Goal: Register for event/course

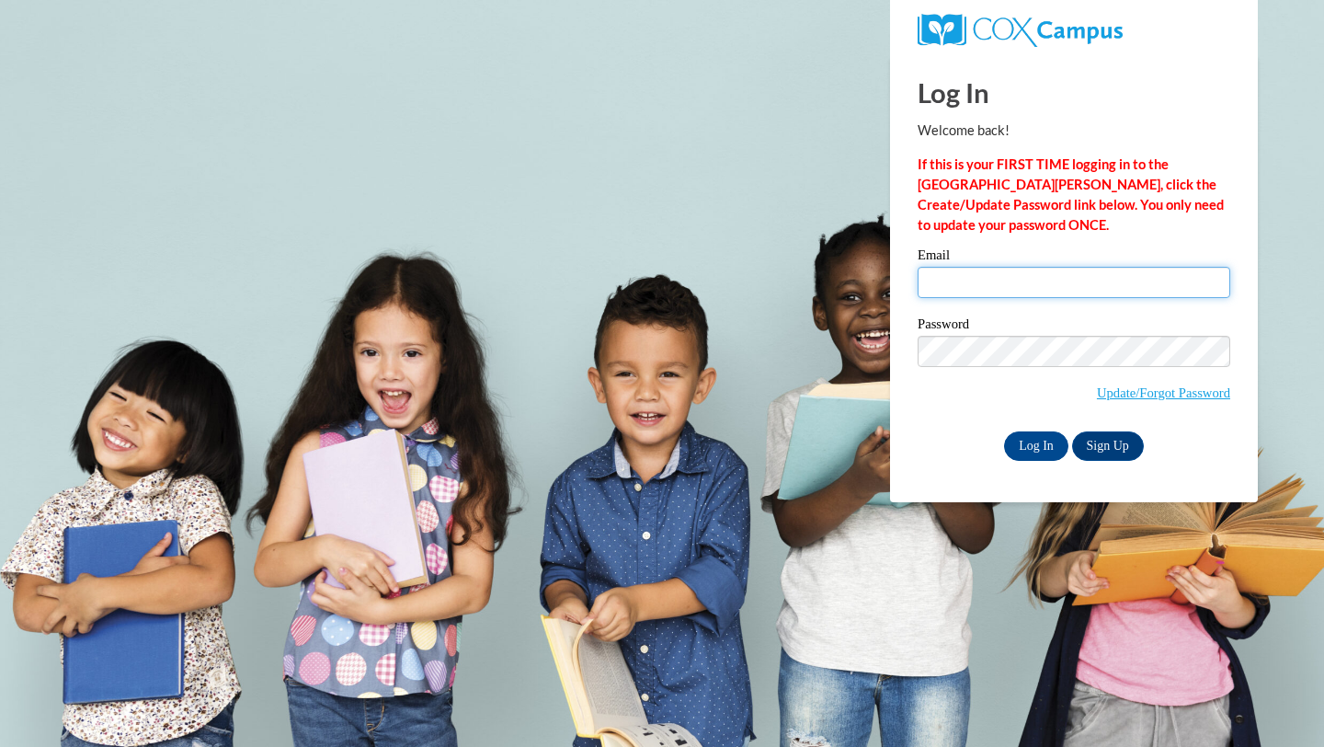
click at [998, 286] on input "Email" at bounding box center [1074, 282] width 313 height 31
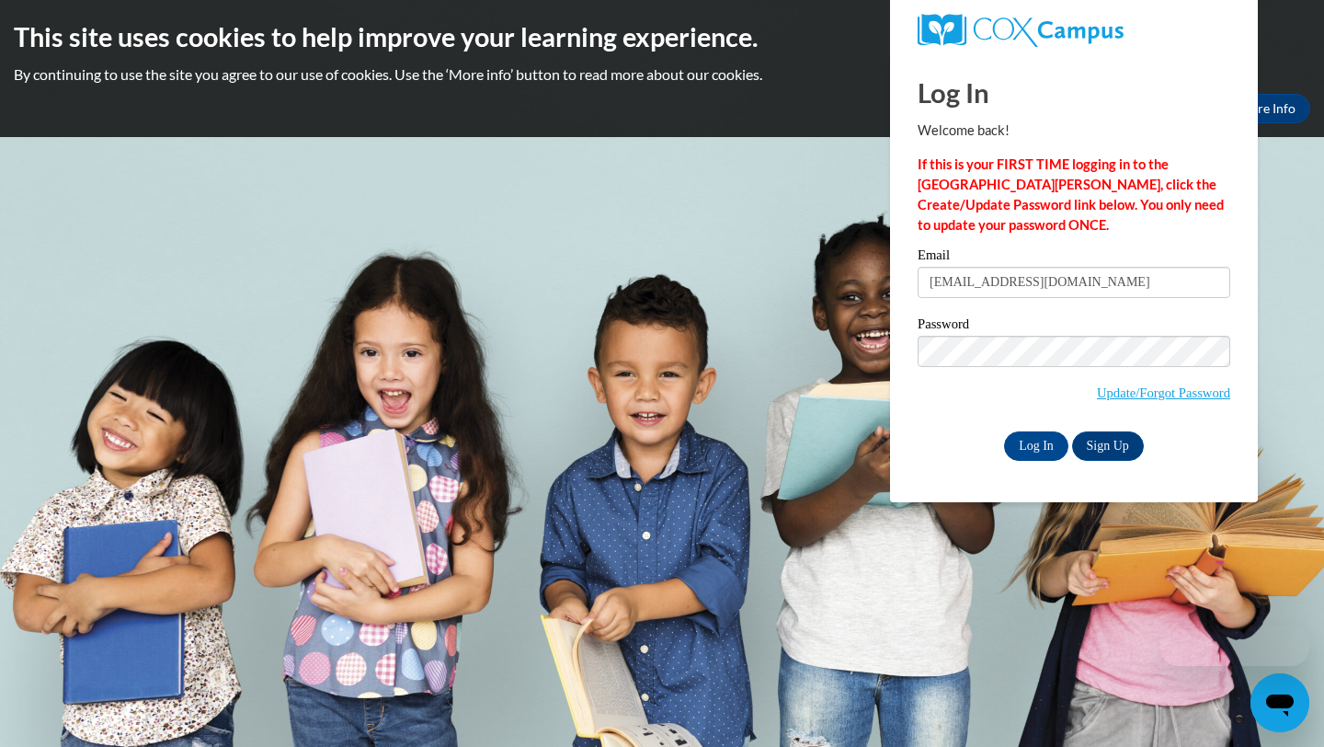
click at [1122, 302] on div "Email bondmackenzie35@gmail.com" at bounding box center [1074, 279] width 313 height 63
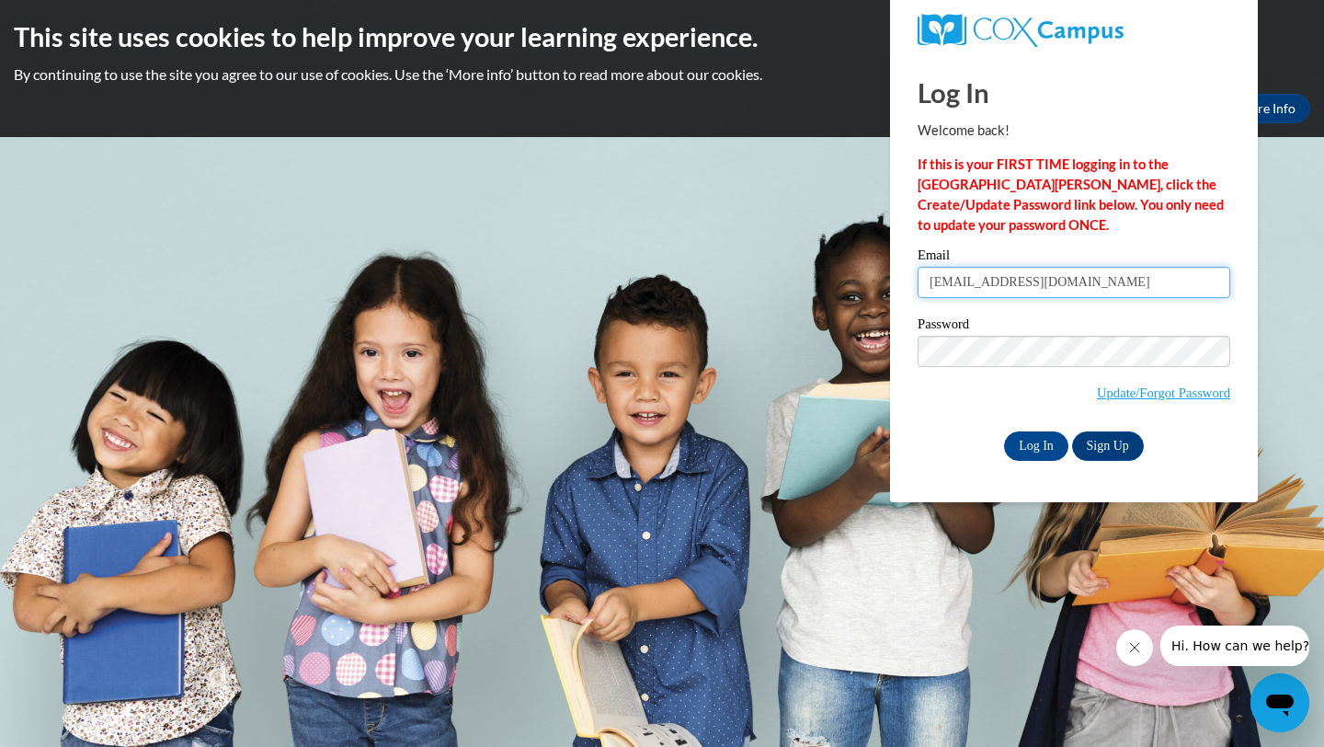
drag, startPoint x: 1120, startPoint y: 292, endPoint x: 904, endPoint y: 280, distance: 216.4
click at [904, 280] on div "Please enter your email! Please enter your password! Email bondmackenzie35@gmai…" at bounding box center [1074, 353] width 340 height 211
type input "[EMAIL_ADDRESS][DOMAIN_NAME]"
click at [1035, 442] on input "Log In" at bounding box center [1036, 445] width 64 height 29
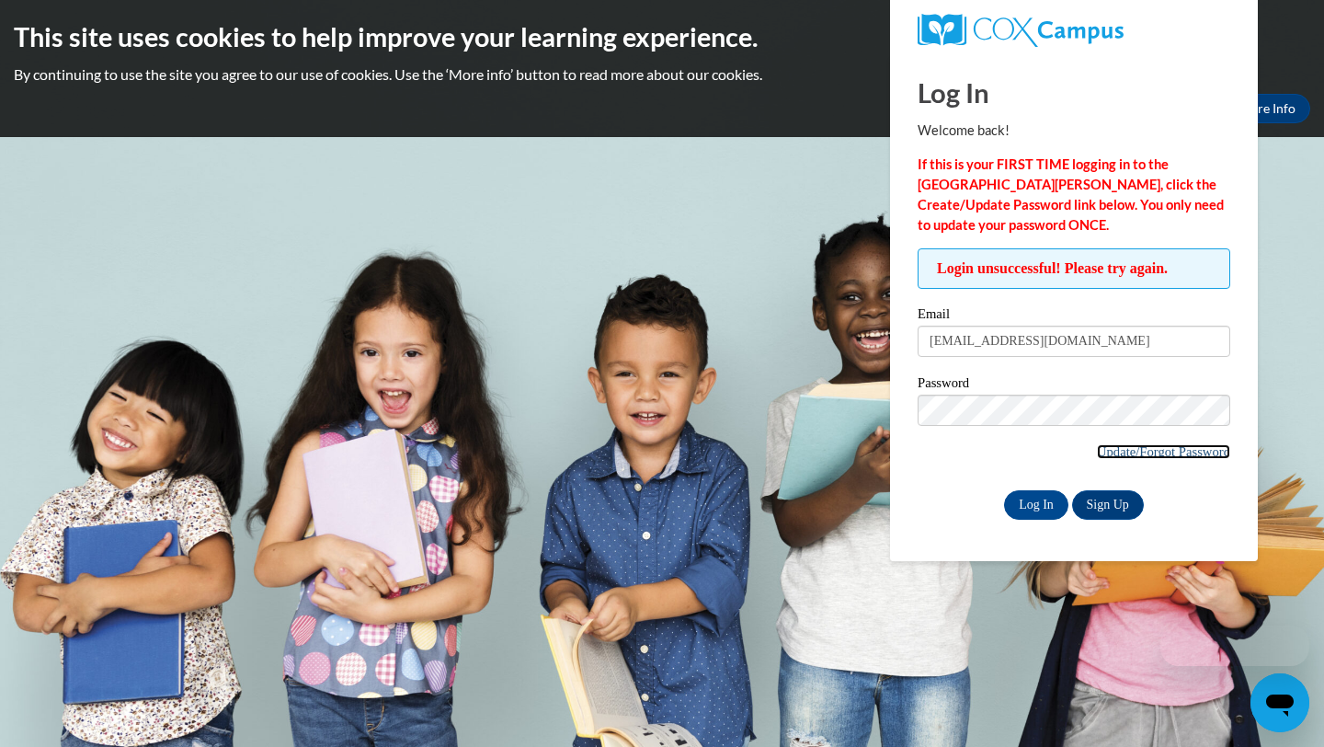
click at [1147, 457] on link "Update/Forgot Password" at bounding box center [1163, 451] width 133 height 15
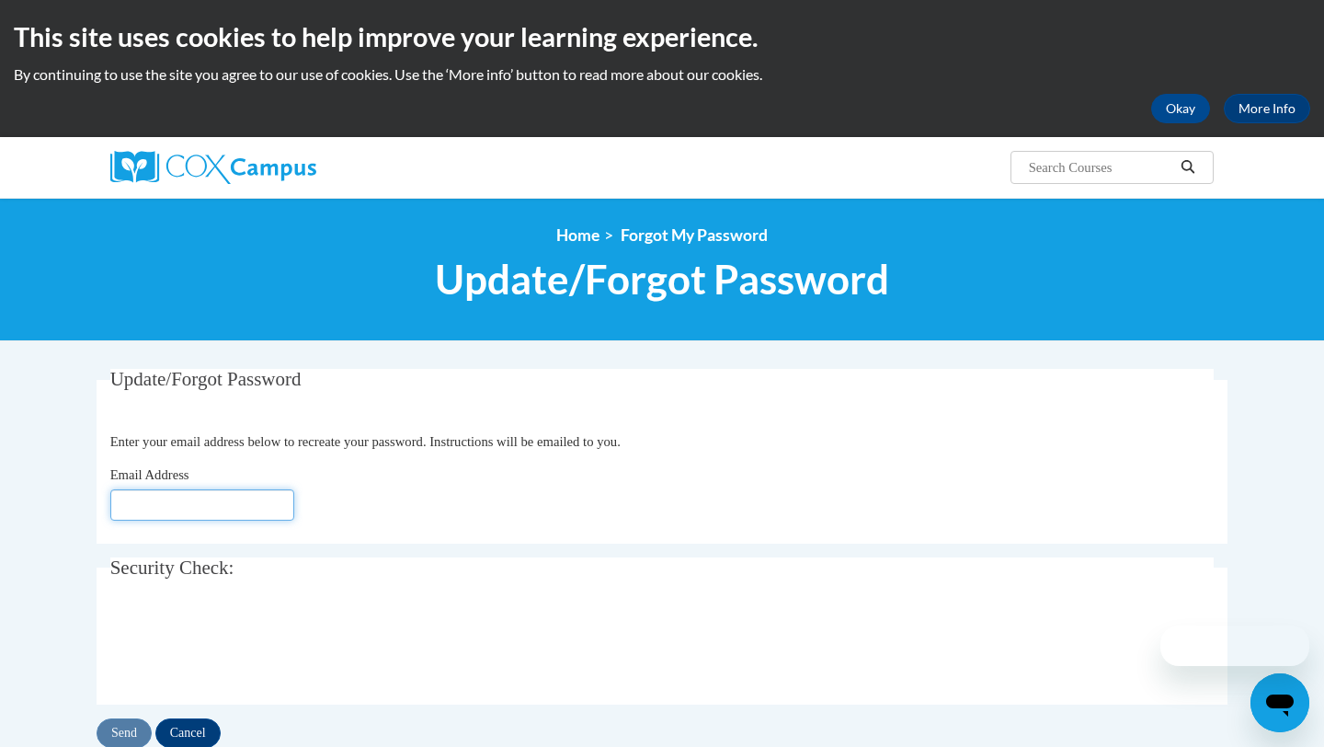
click at [214, 504] on input "Email Address" at bounding box center [202, 504] width 184 height 31
type input "[EMAIL_ADDRESS][DOMAIN_NAME]"
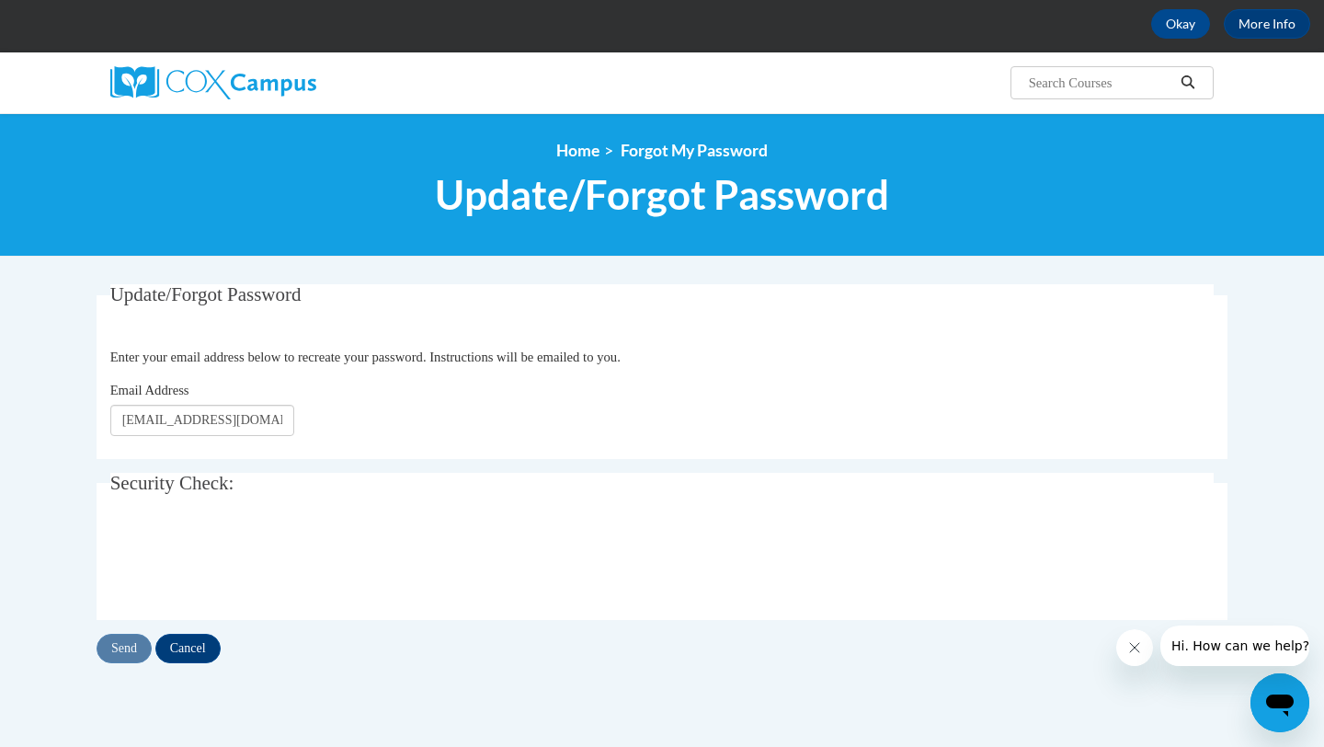
scroll to position [91, 0]
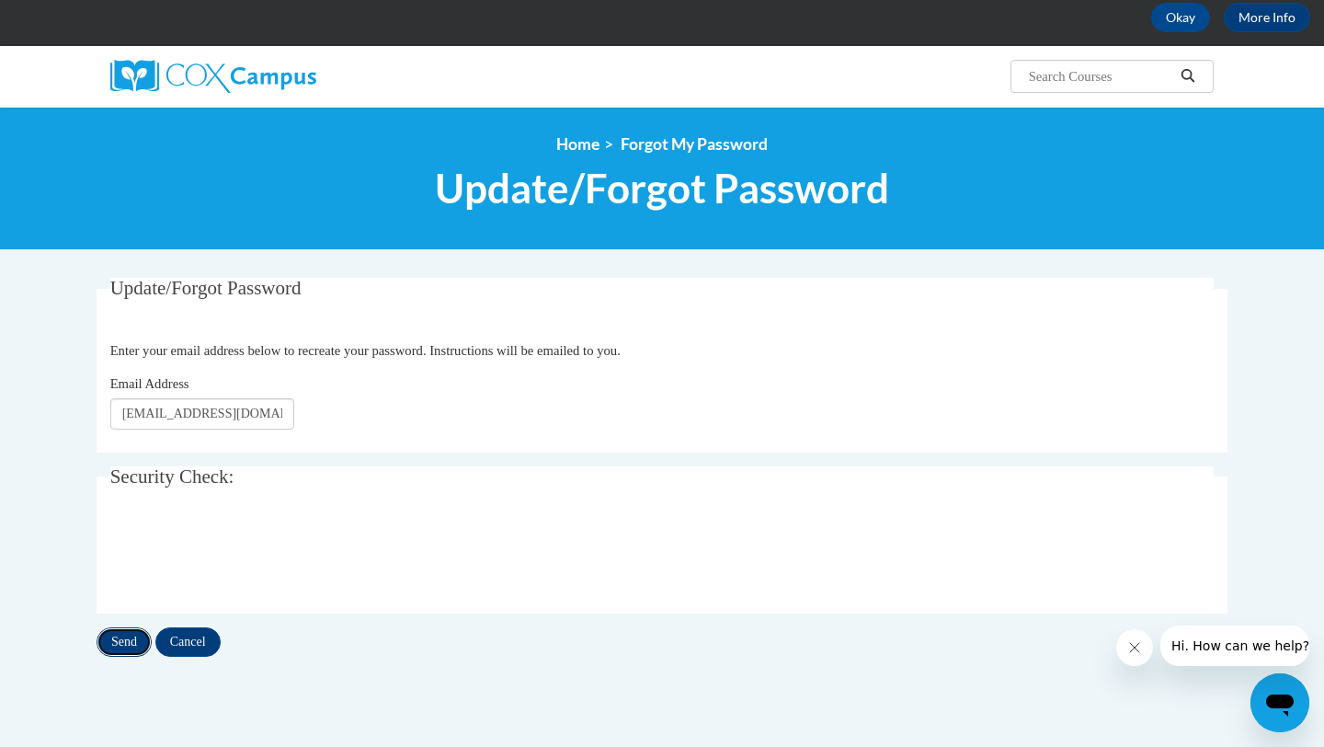
click at [120, 634] on input "Send" at bounding box center [124, 641] width 55 height 29
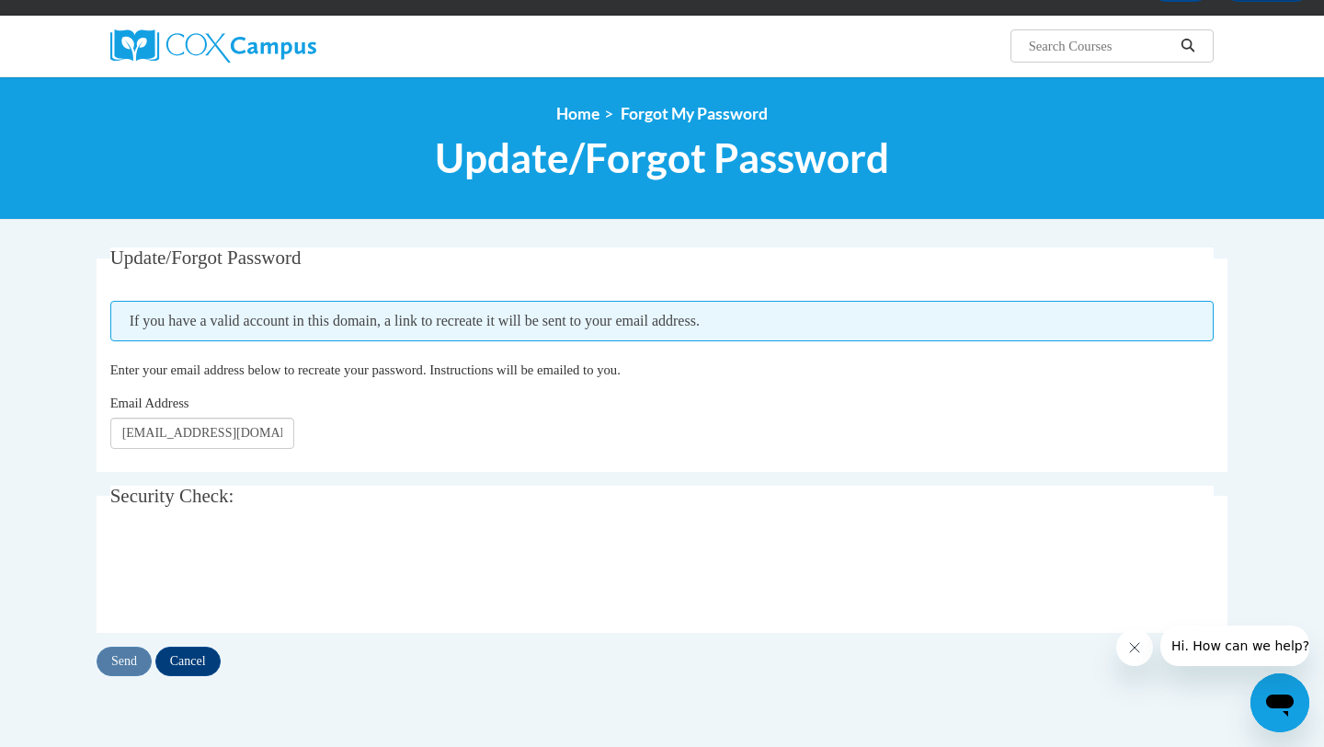
scroll to position [89, 0]
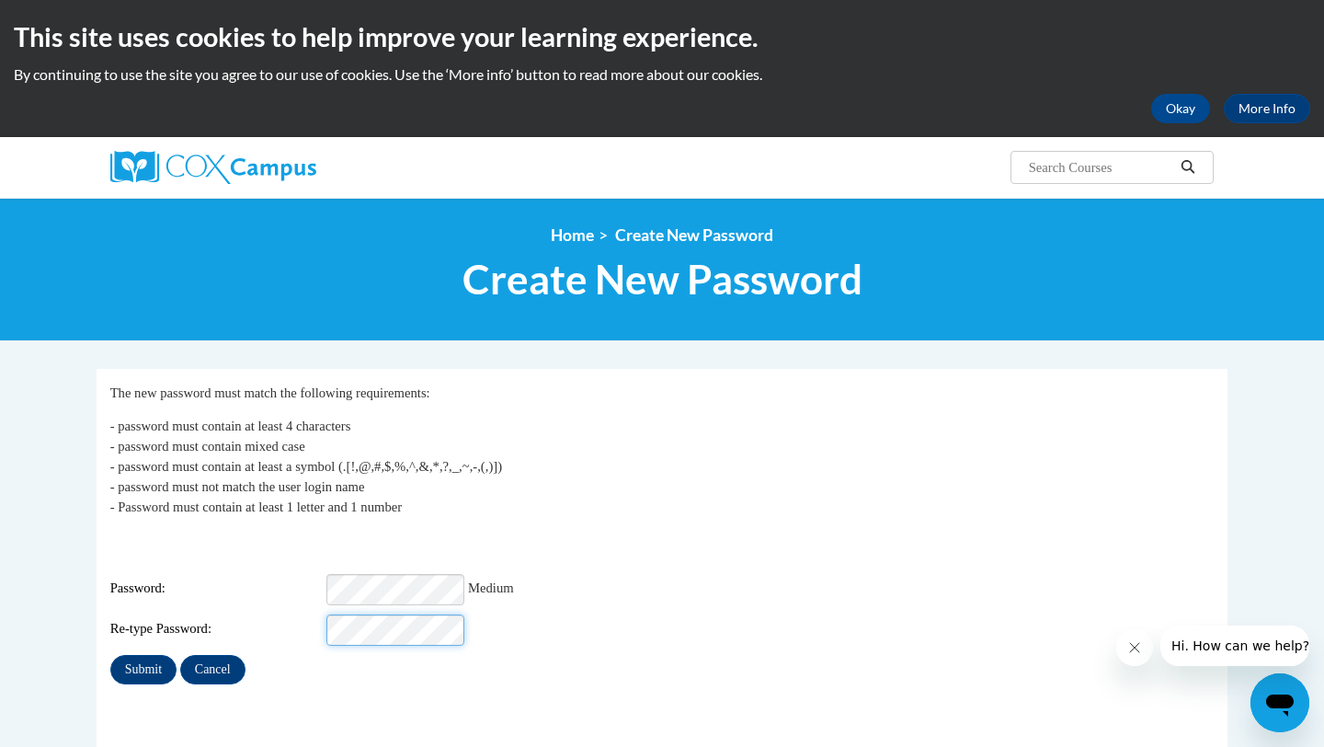
click at [110, 655] on input "Submit" at bounding box center [143, 669] width 66 height 29
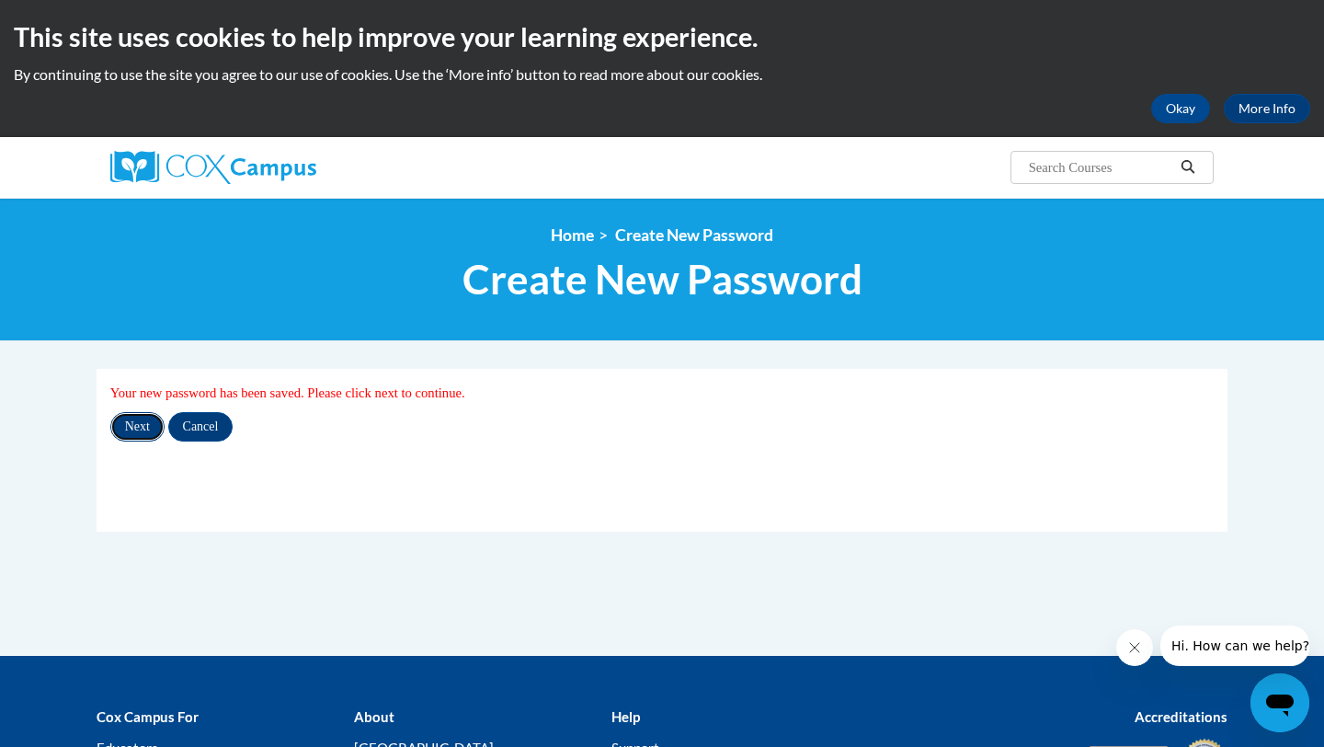
click at [133, 434] on input "Next" at bounding box center [137, 426] width 54 height 29
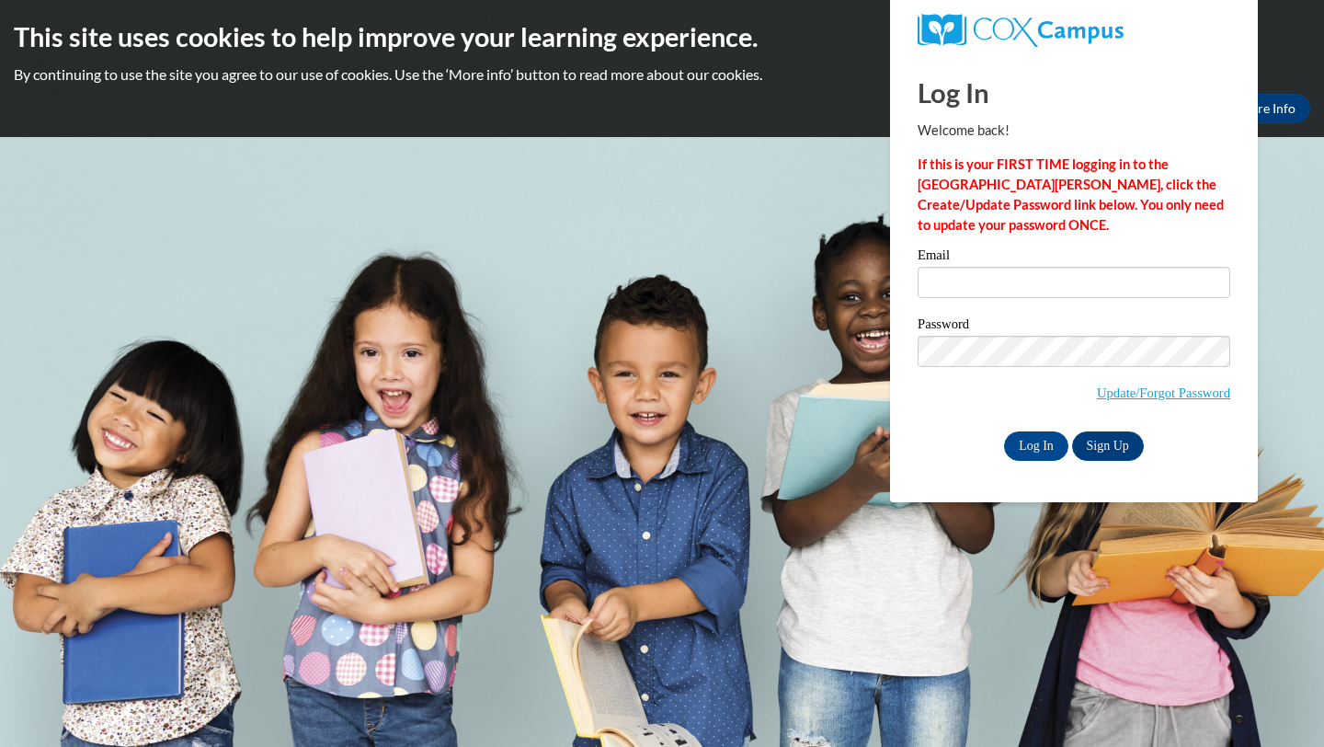
click at [992, 278] on input "Email" at bounding box center [1074, 282] width 313 height 31
type input "mmbond@valdosta.edu"
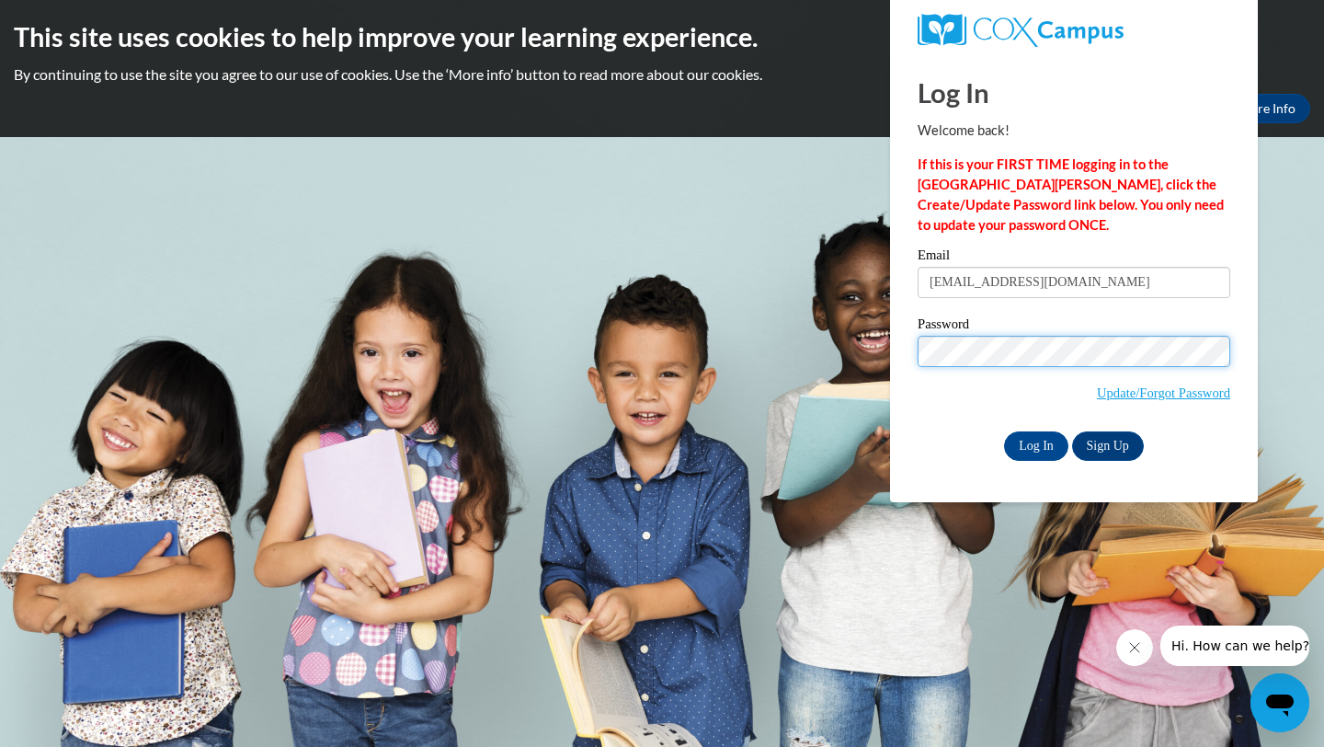
click at [899, 343] on div "Log In Welcome back! If this is your FIRST TIME logging in to the NEW Cox Campu…" at bounding box center [1073, 278] width 395 height 447
click at [1004, 431] on input "Log In" at bounding box center [1036, 445] width 64 height 29
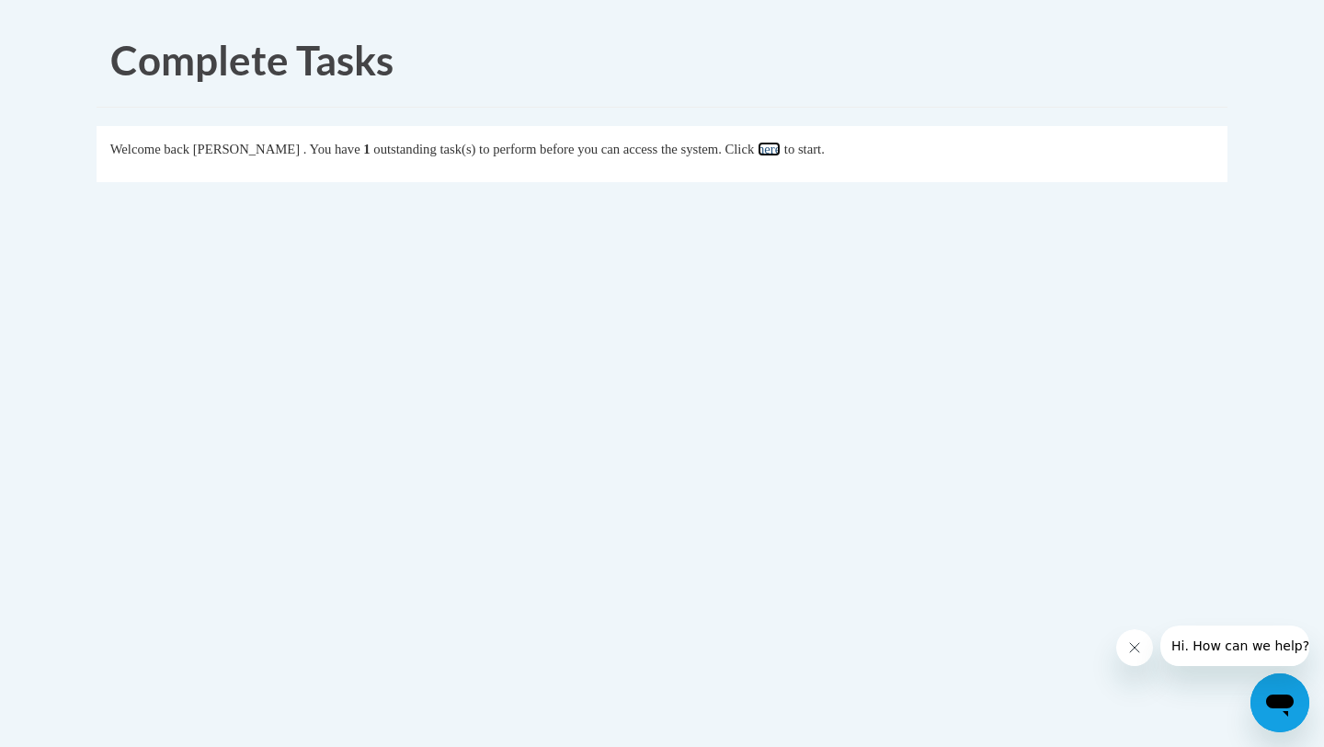
click at [781, 148] on link "here" at bounding box center [769, 149] width 23 height 15
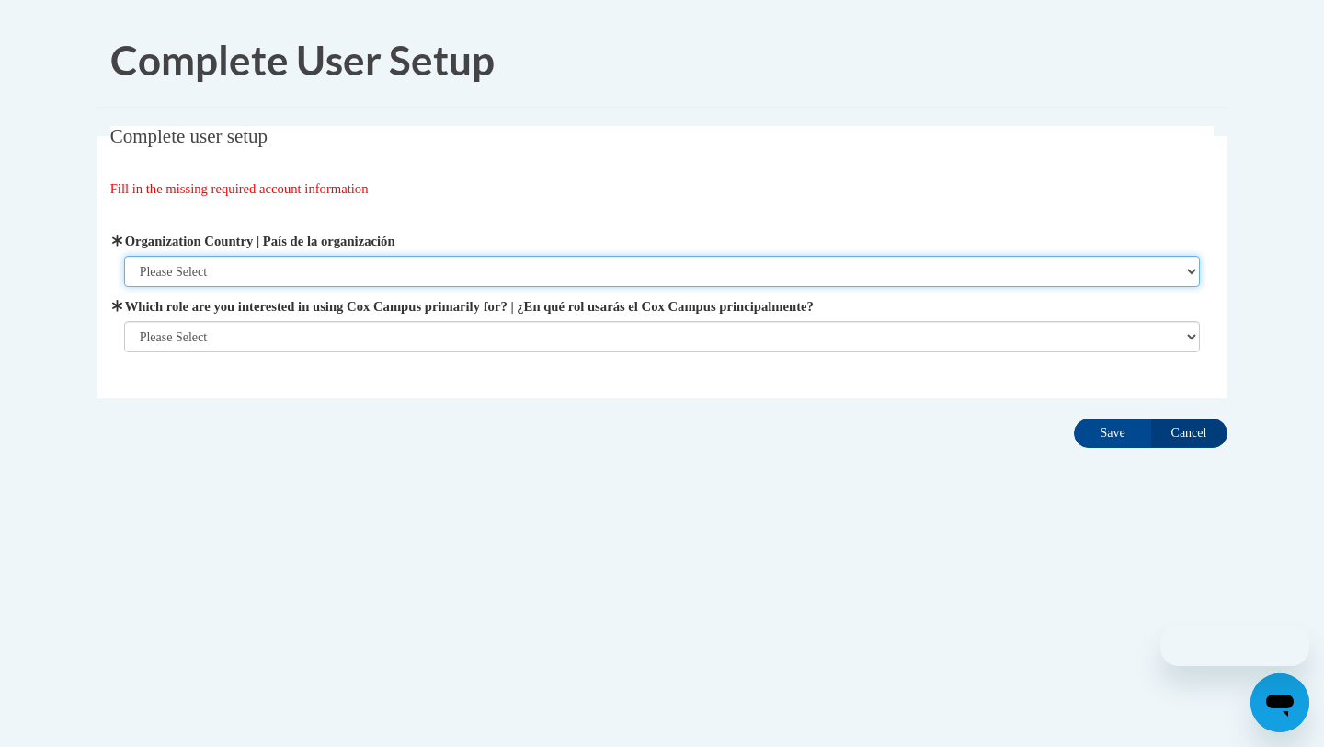
click at [268, 272] on select "Please Select [GEOGRAPHIC_DATA] | [GEOGRAPHIC_DATA] Outside of [GEOGRAPHIC_DATA…" at bounding box center [662, 271] width 1077 height 31
select select "ad49bcad-a171-4b2e-b99c-48b446064914"
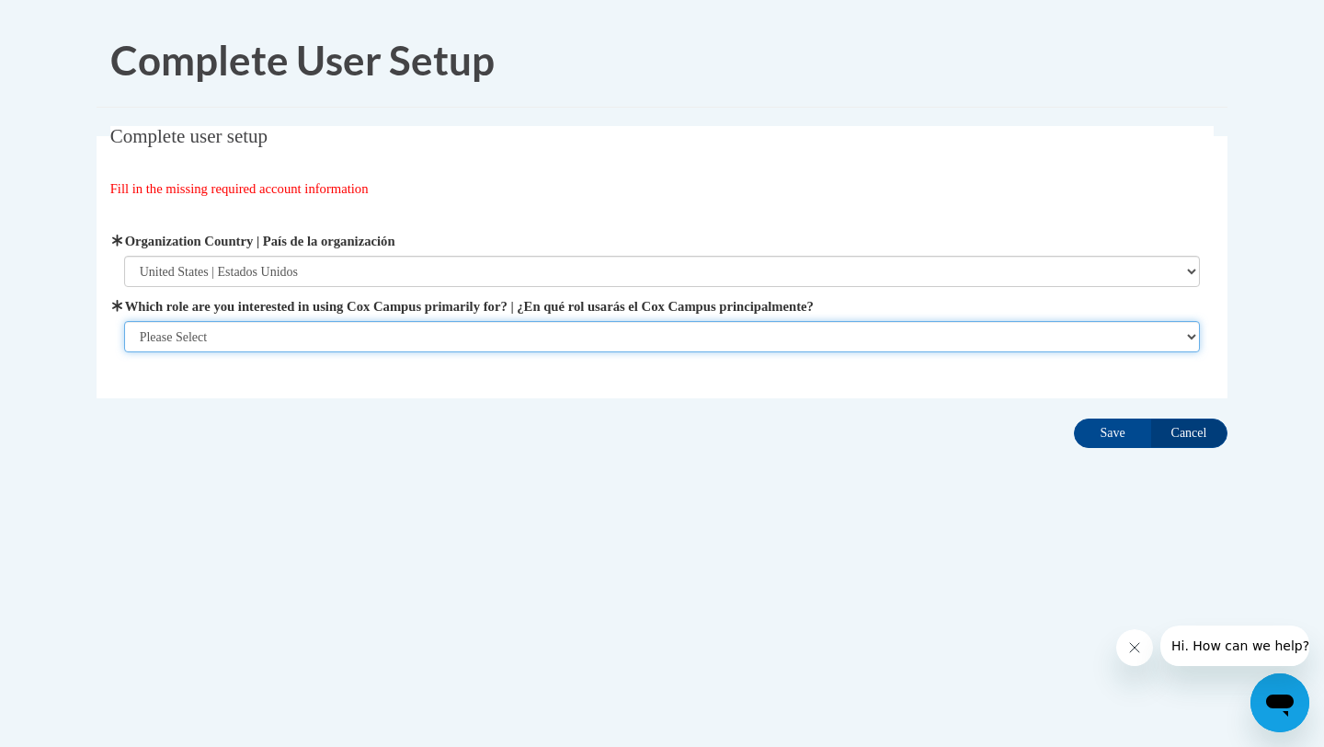
click at [270, 336] on select "Please Select College/University | Colegio/Universidad Community/Nonprofit Part…" at bounding box center [662, 336] width 1077 height 31
select select "fbf2d438-af2f-41f8-98f1-81c410e29de3"
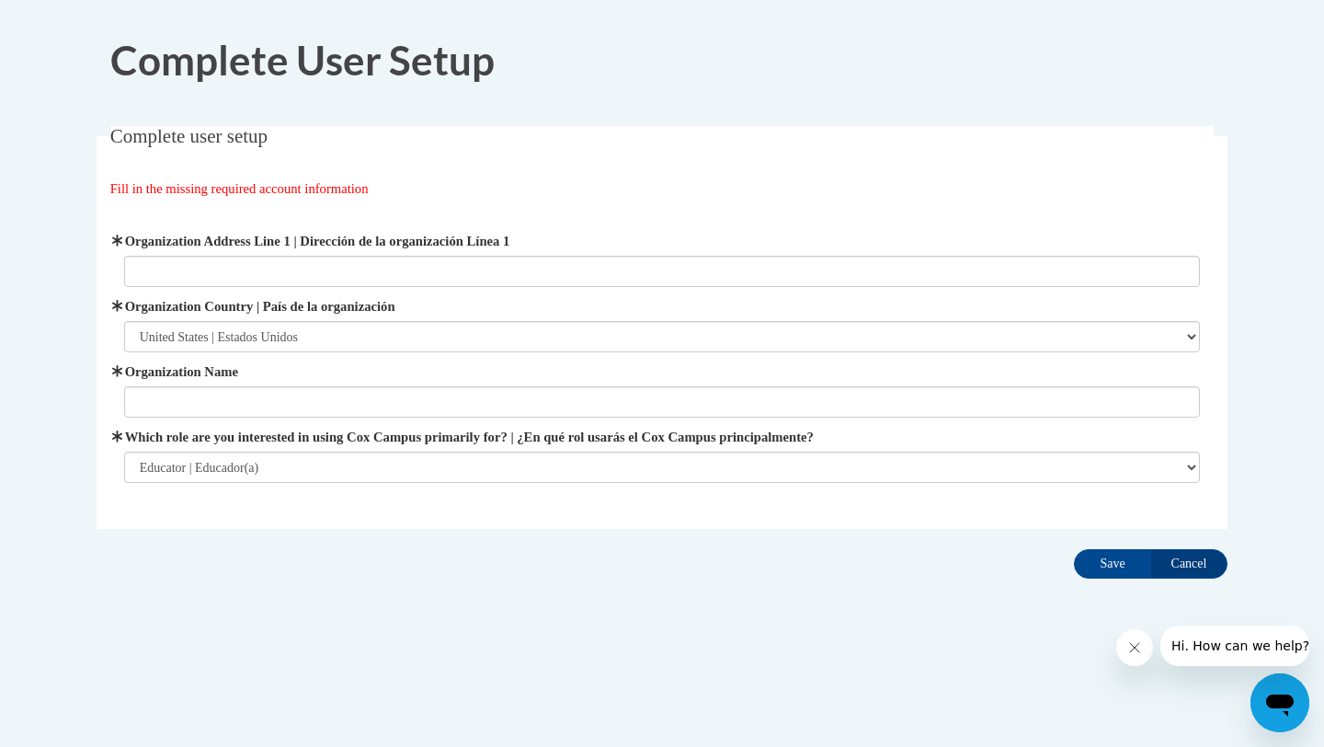
click at [508, 382] on span "Organization Name" at bounding box center [662, 389] width 1077 height 56
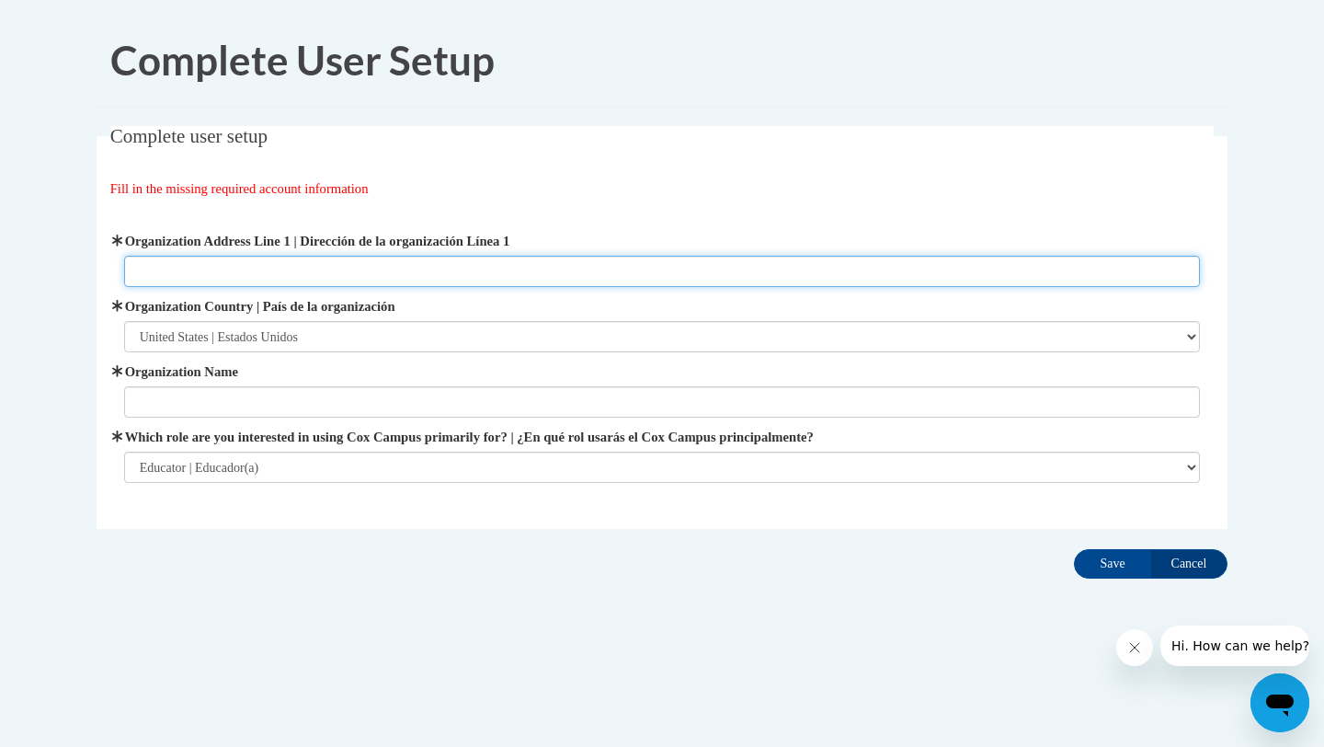
click at [443, 279] on input "Organization Address Line 1 | Dirección de la organización Línea 1" at bounding box center [662, 271] width 1077 height 31
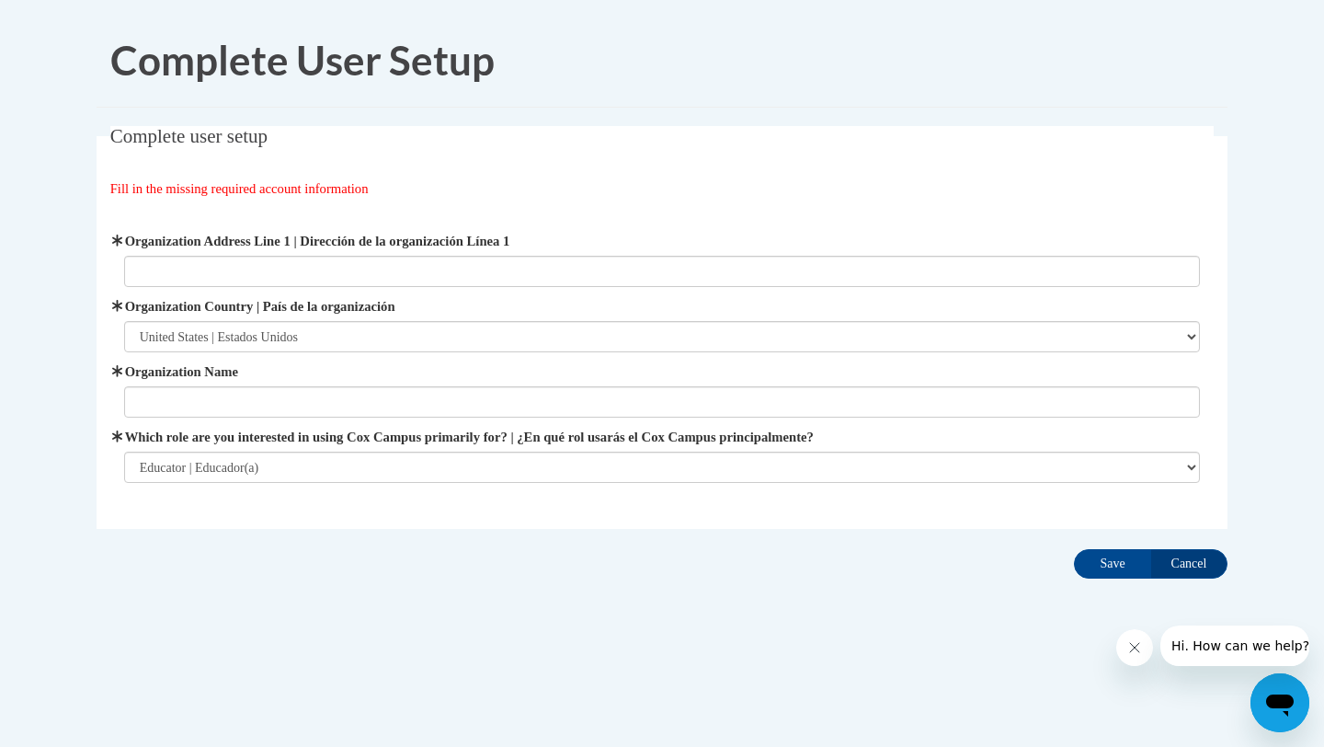
click at [507, 366] on label "Organization Name" at bounding box center [662, 371] width 1077 height 20
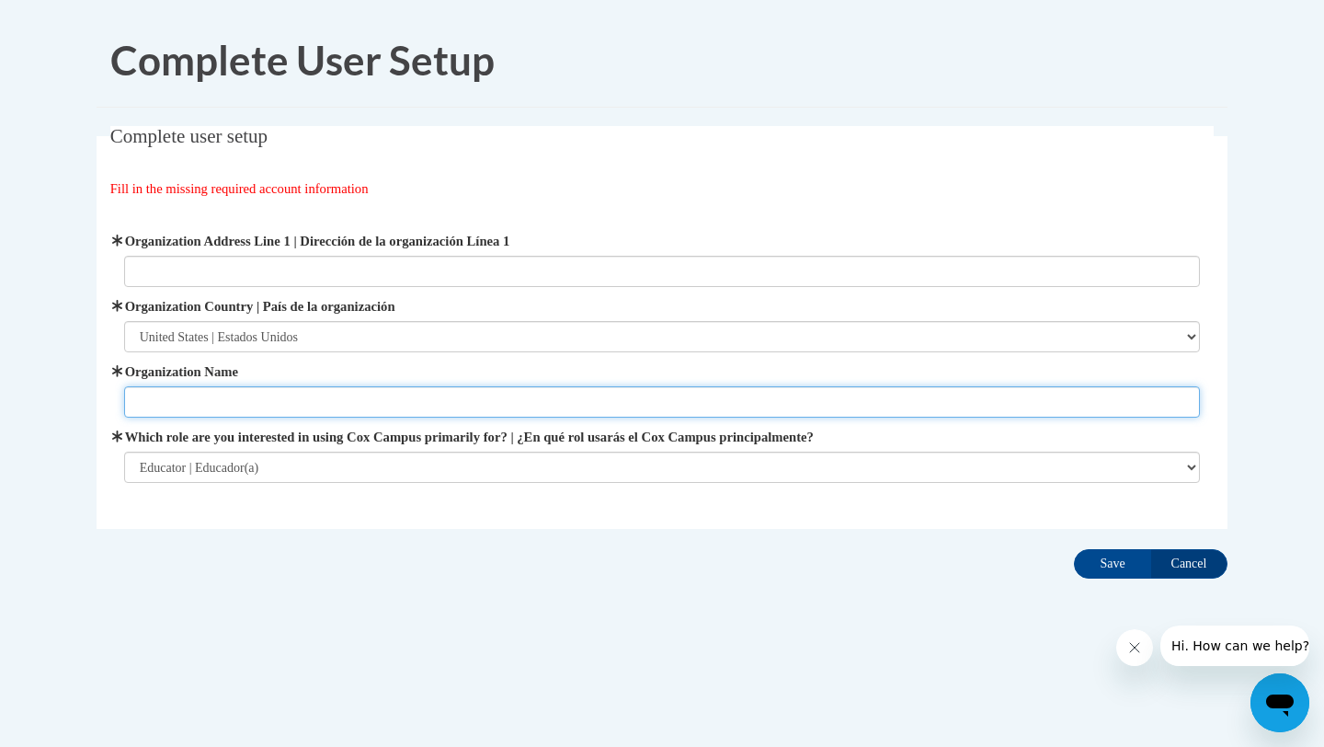
click at [507, 386] on input "Organization Name" at bounding box center [662, 401] width 1077 height 31
type input "[GEOGRAPHIC_DATA]"
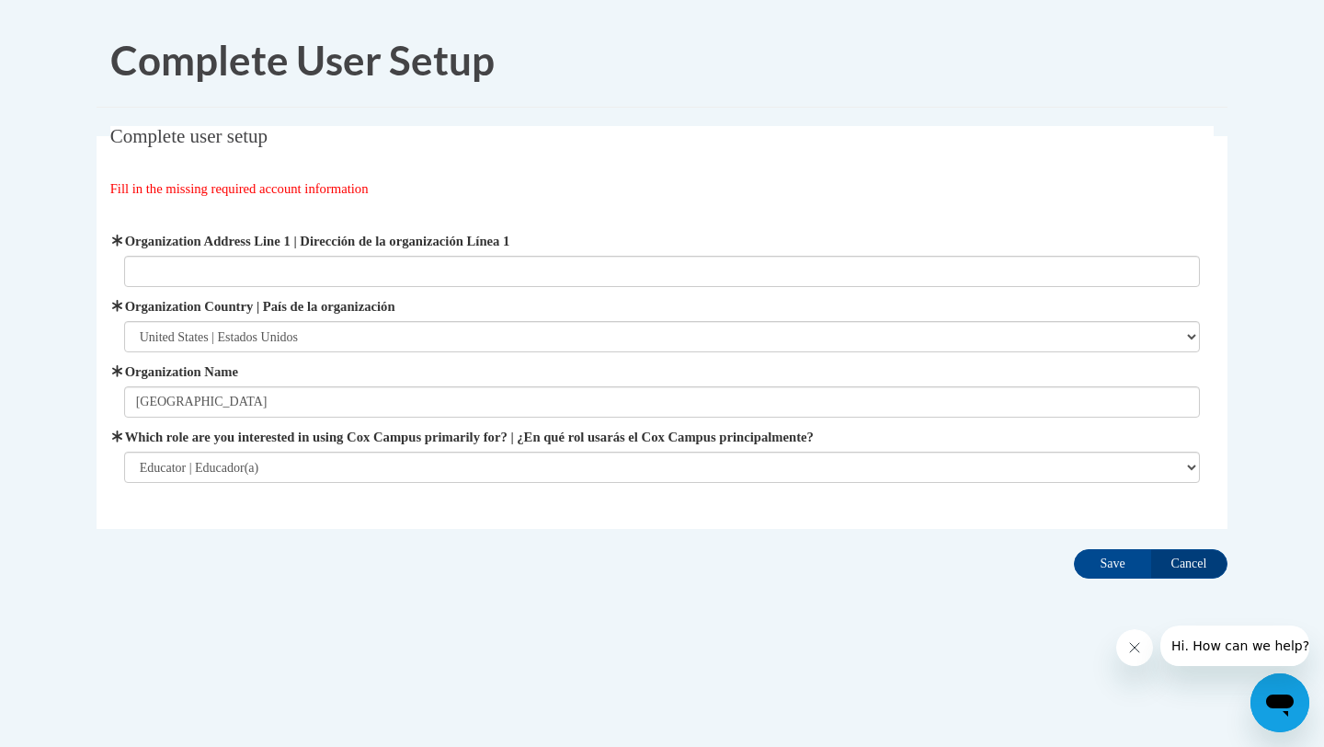
click at [346, 254] on span "Organization Address Line 1 | Dirección de la organización Línea 1" at bounding box center [662, 259] width 1077 height 56
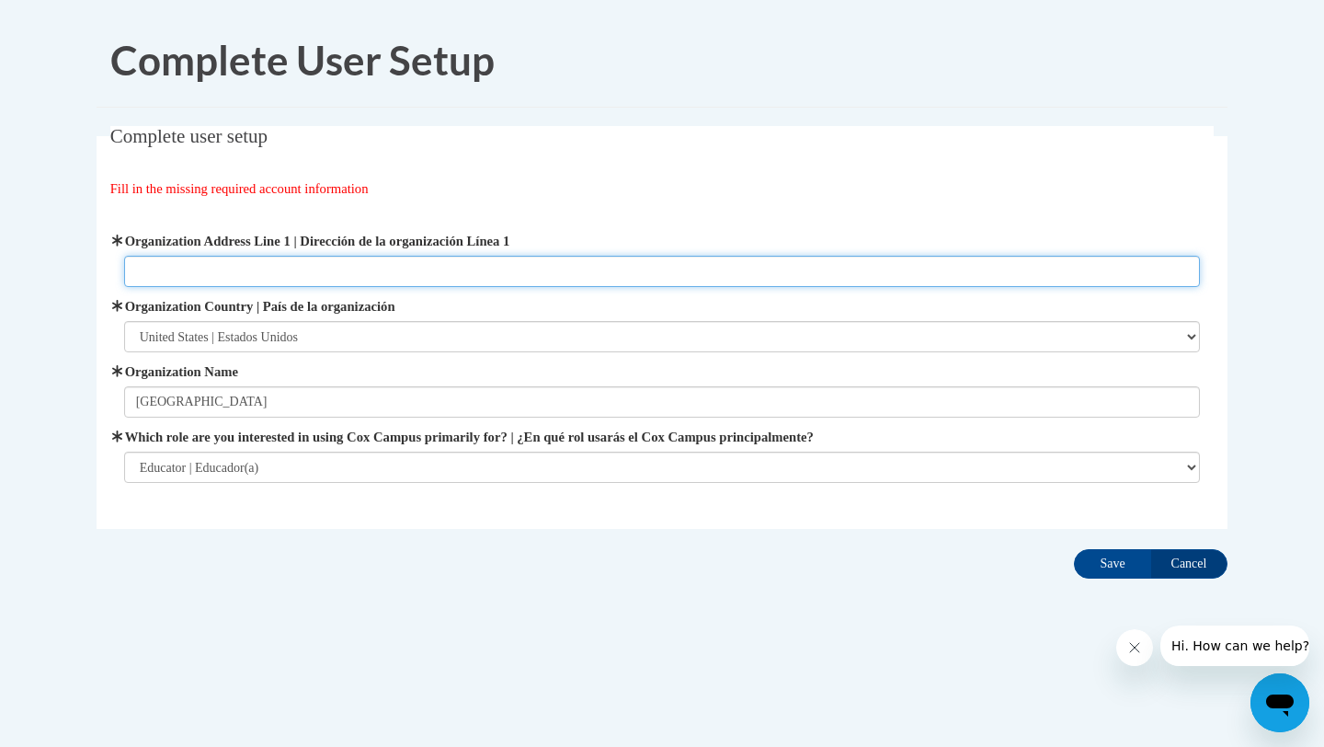
click at [345, 258] on input "Organization Address Line 1 | Dirección de la organización Línea 1" at bounding box center [662, 271] width 1077 height 31
type input "[STREET_ADDRESS][PERSON_NAME]"
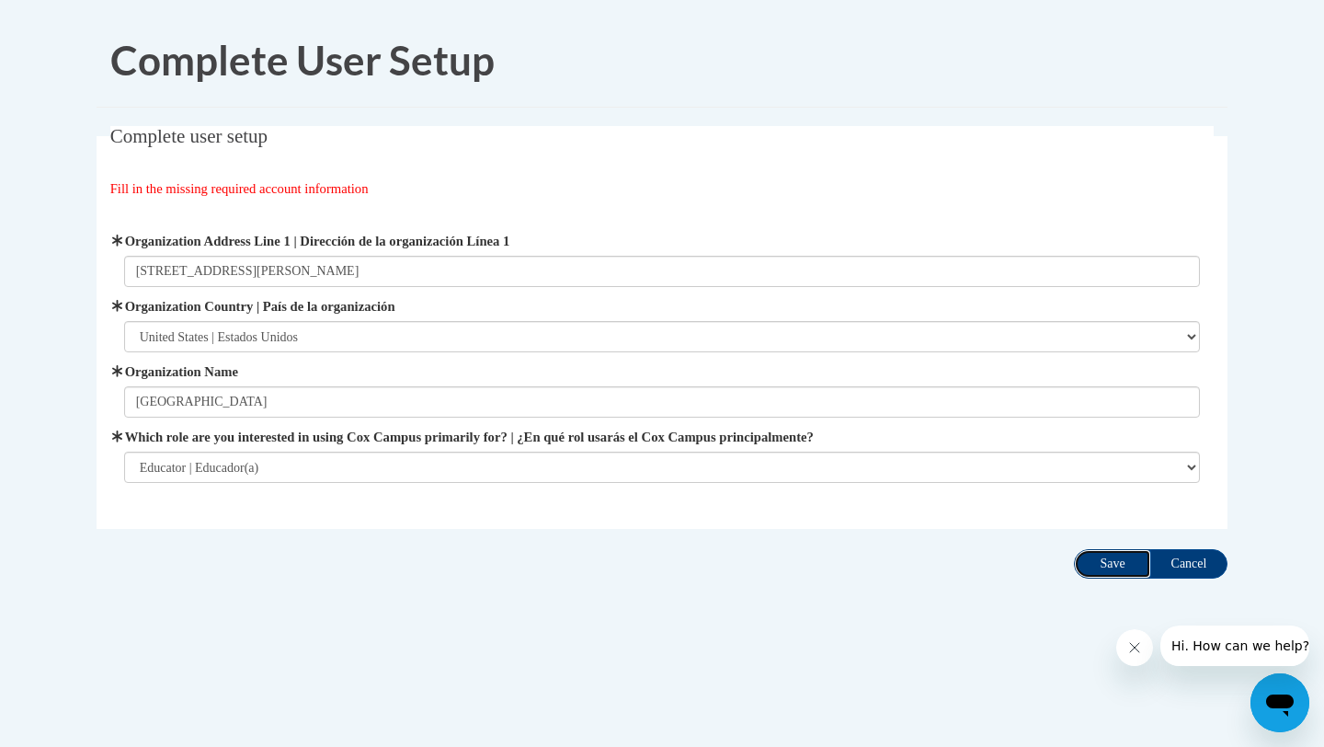
click at [1115, 557] on input "Save" at bounding box center [1112, 563] width 77 height 29
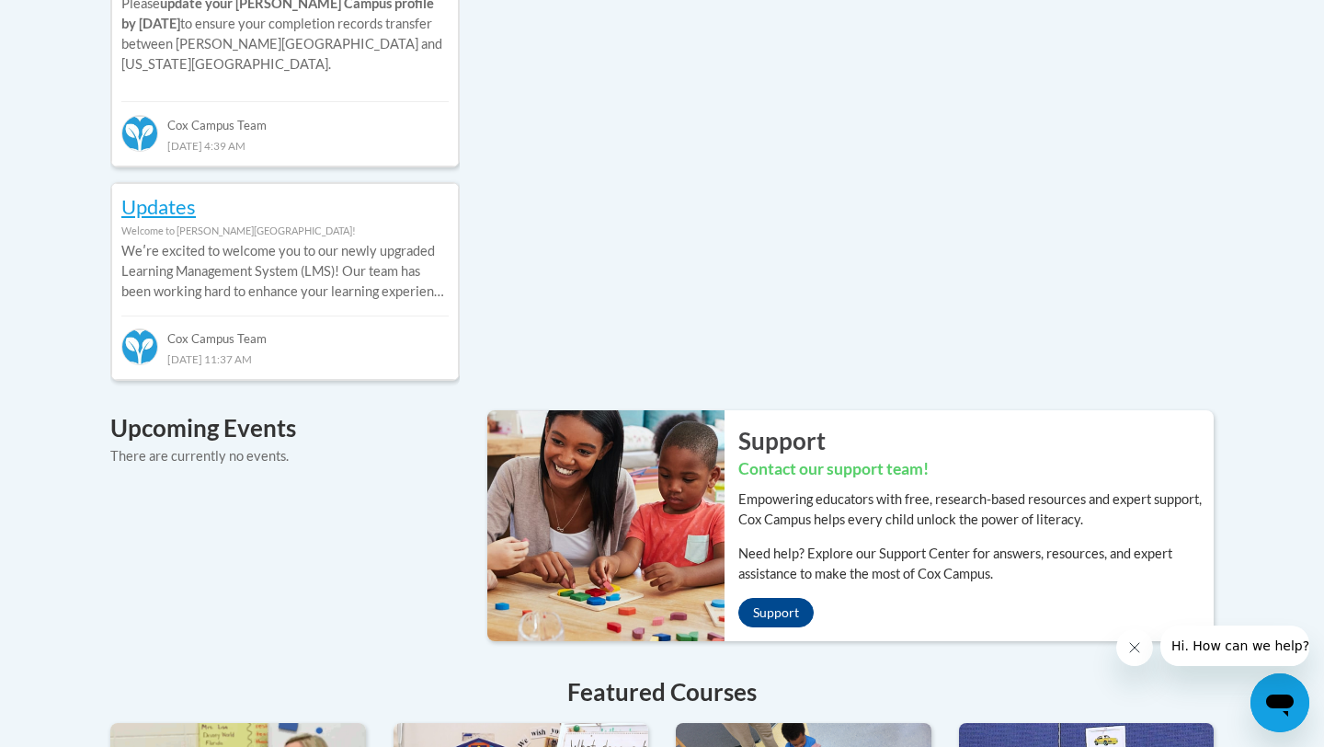
scroll to position [1026, 0]
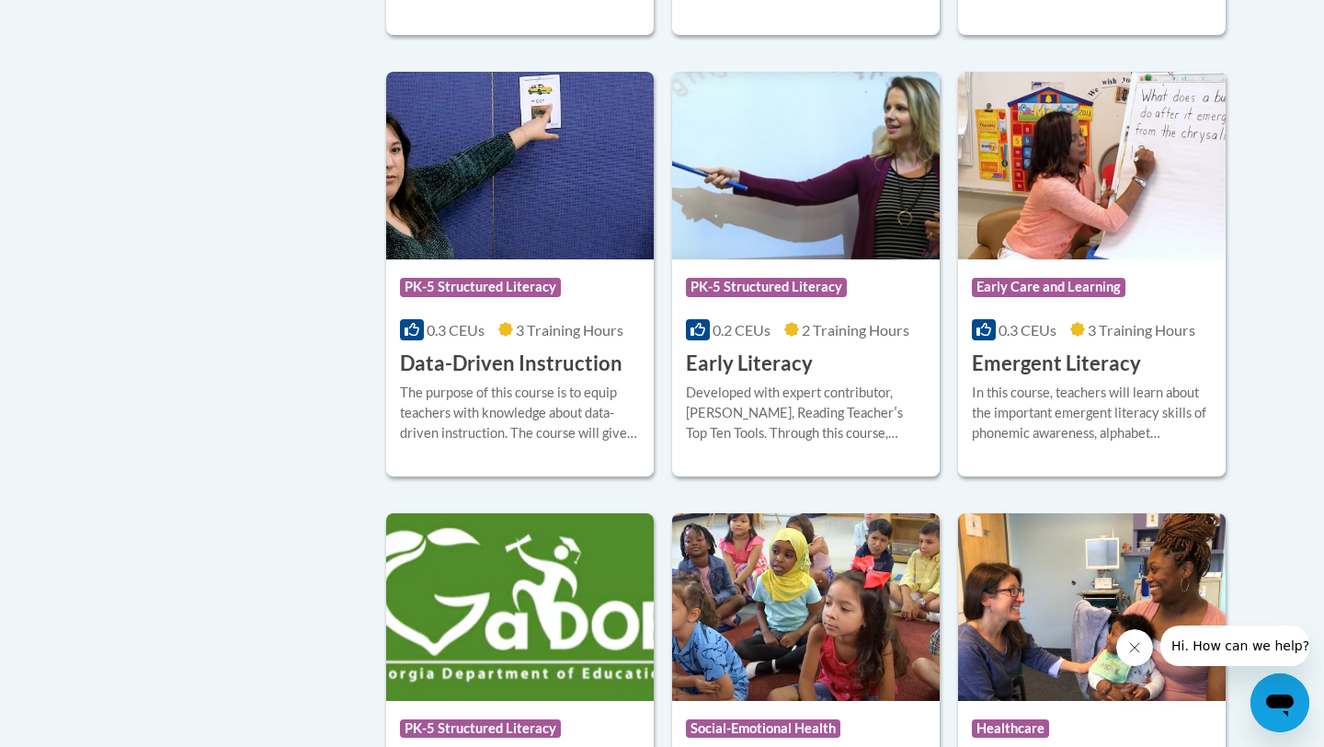
scroll to position [1936, 0]
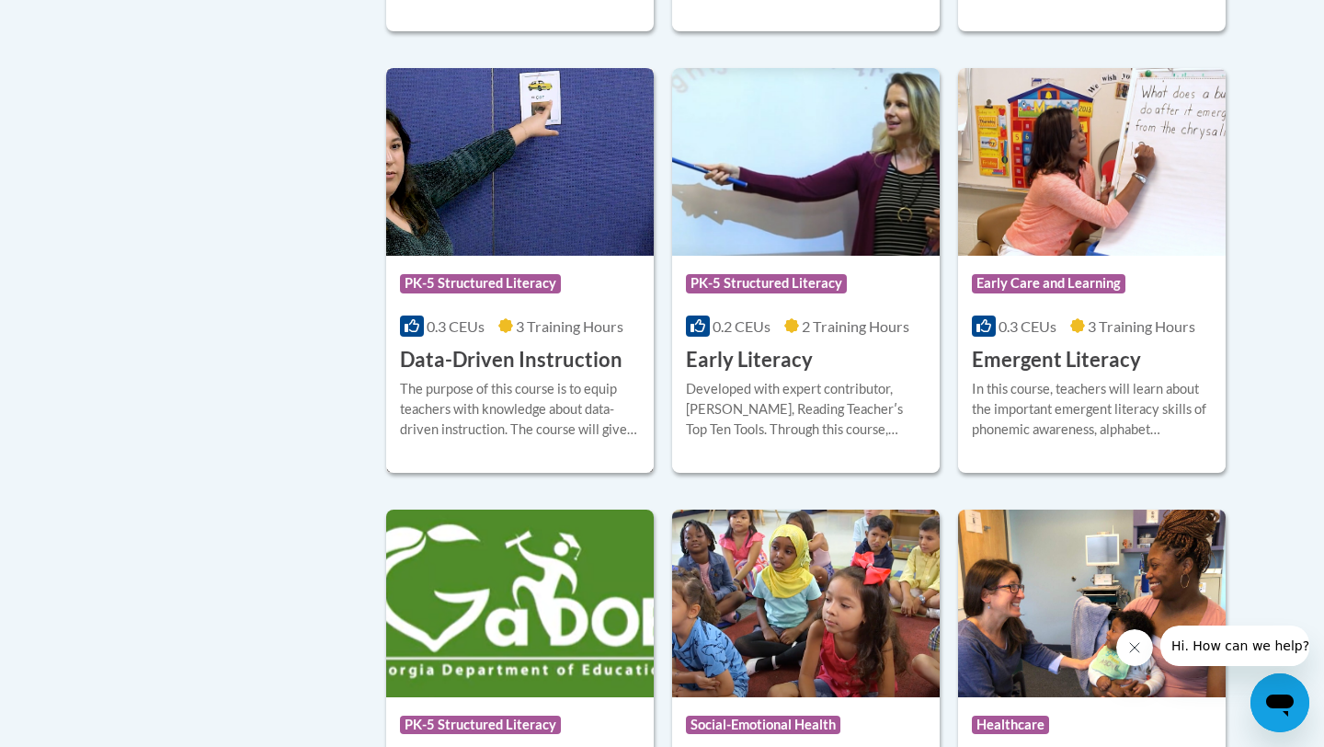
click at [530, 374] on h3 "Data-Driven Instruction" at bounding box center [511, 360] width 222 height 29
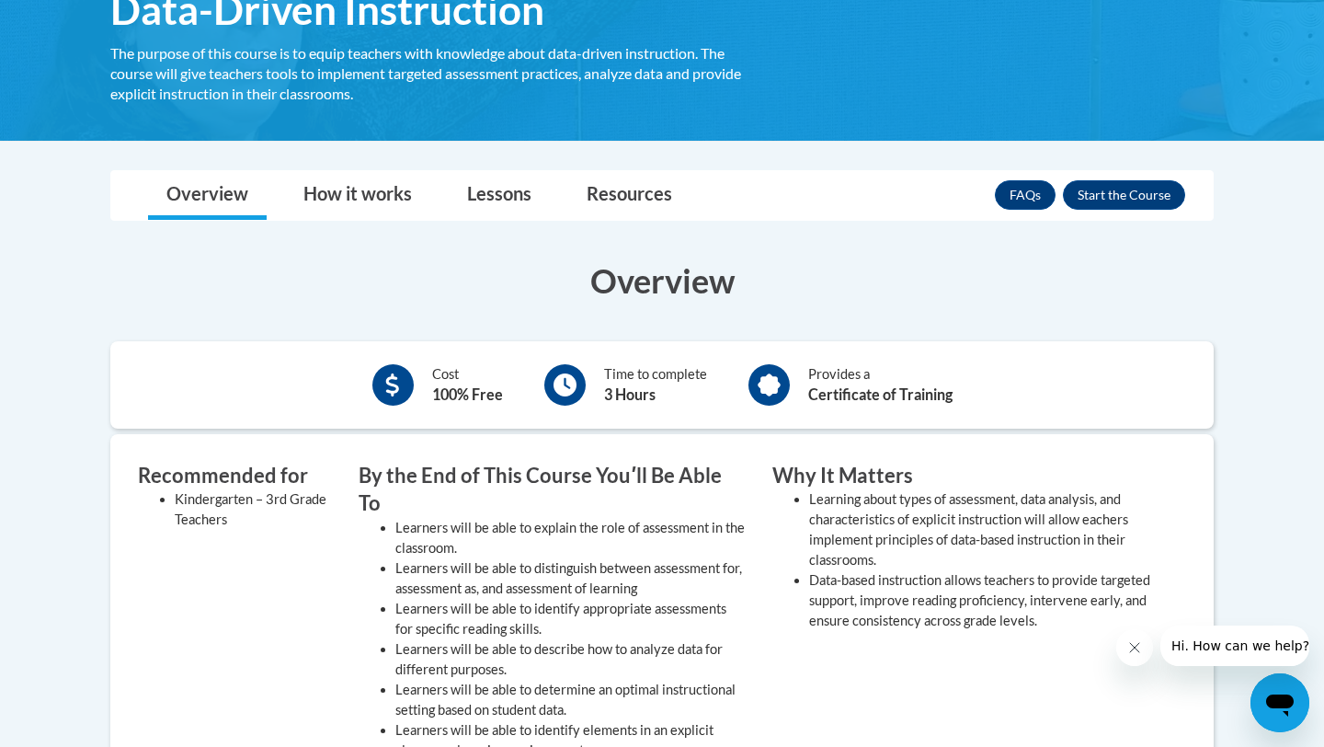
scroll to position [307, 0]
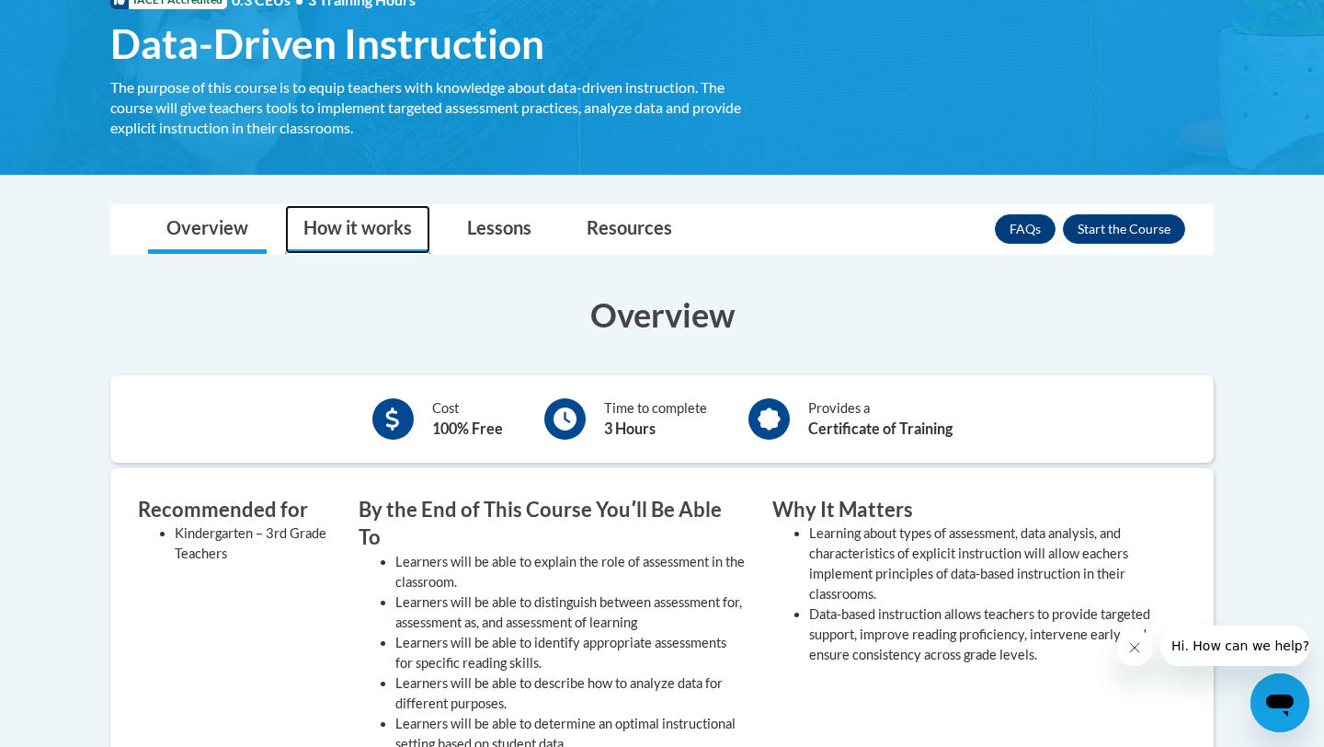
click at [316, 215] on link "How it works" at bounding box center [357, 229] width 145 height 49
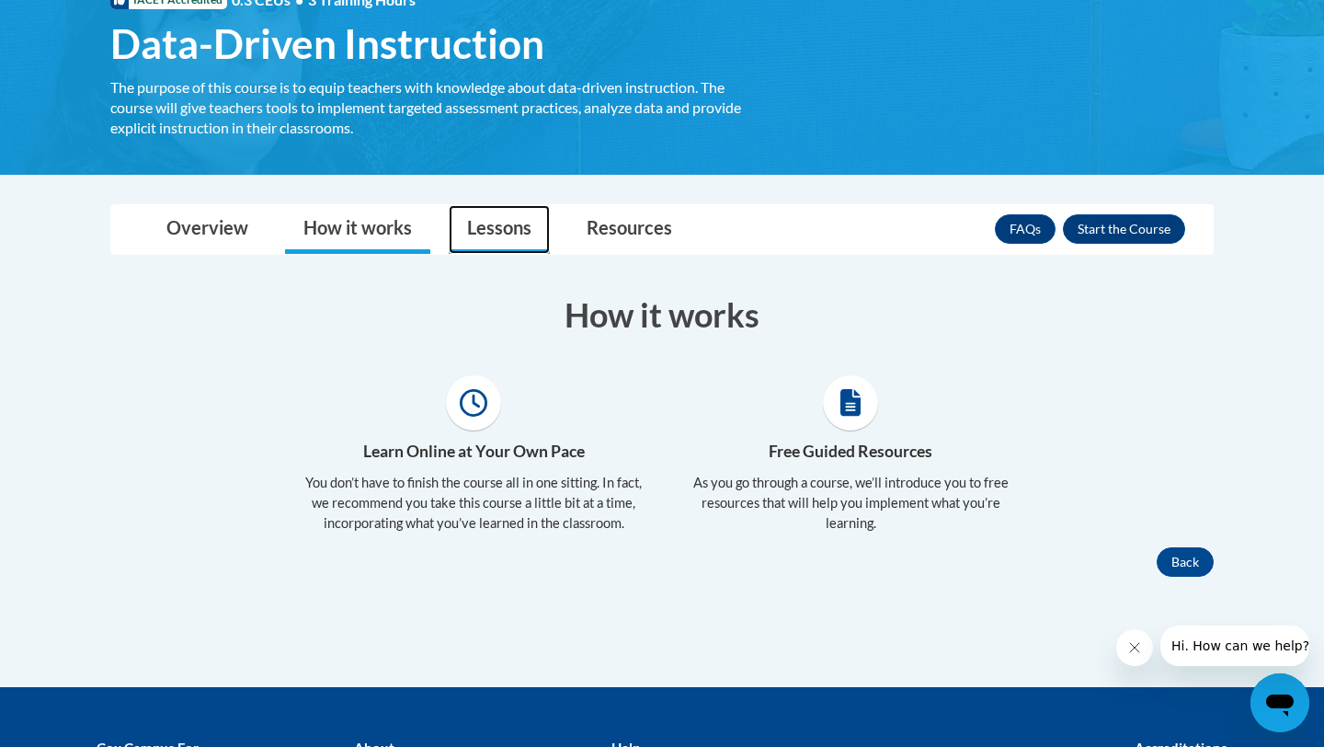
click at [510, 226] on link "Lessons" at bounding box center [499, 229] width 101 height 49
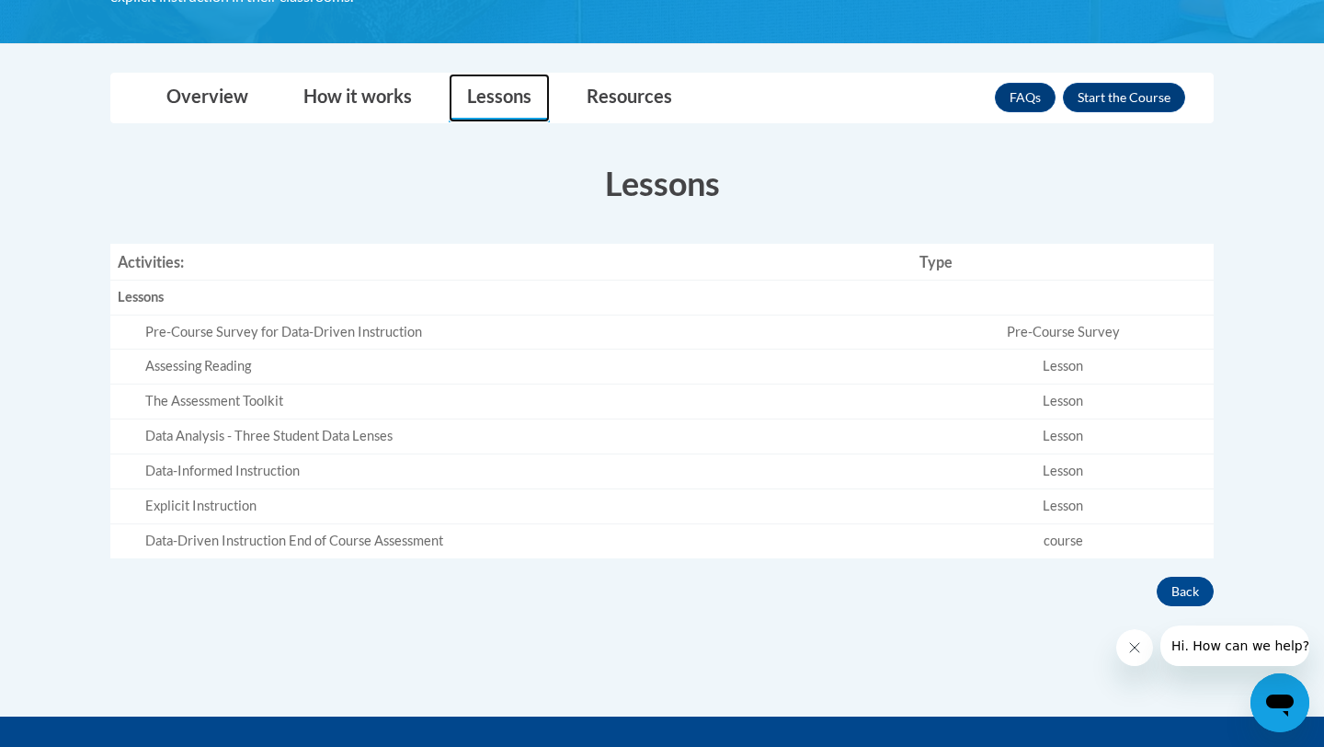
scroll to position [439, 0]
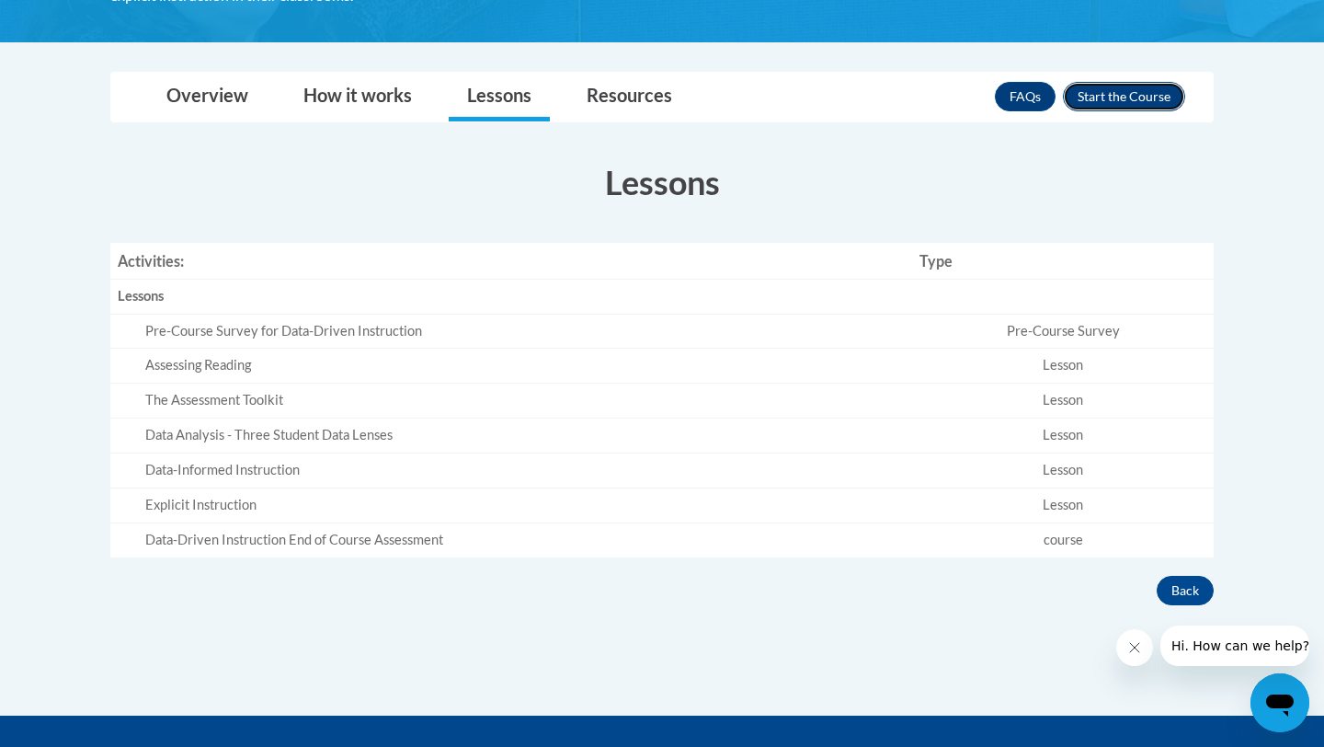
click at [1131, 88] on button "Enroll" at bounding box center [1124, 96] width 122 height 29
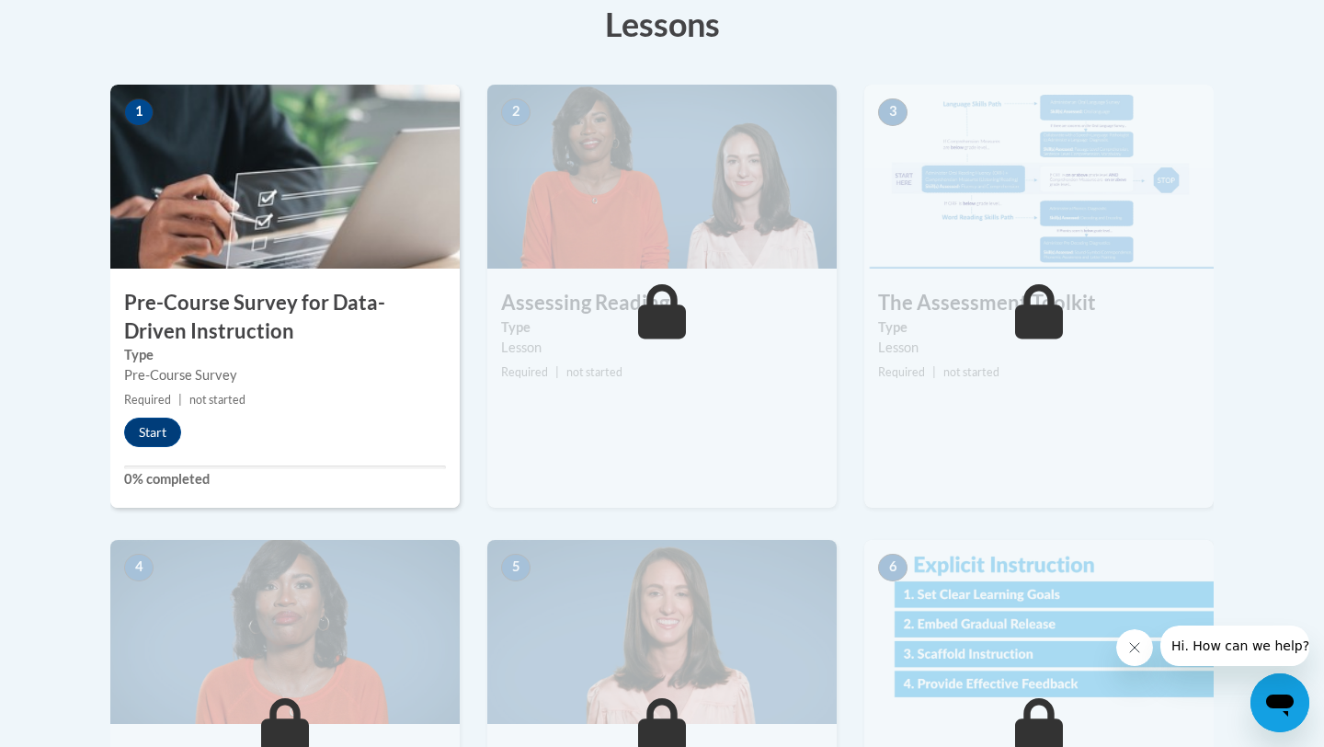
scroll to position [534, 0]
click at [154, 430] on button "Start" at bounding box center [152, 430] width 57 height 29
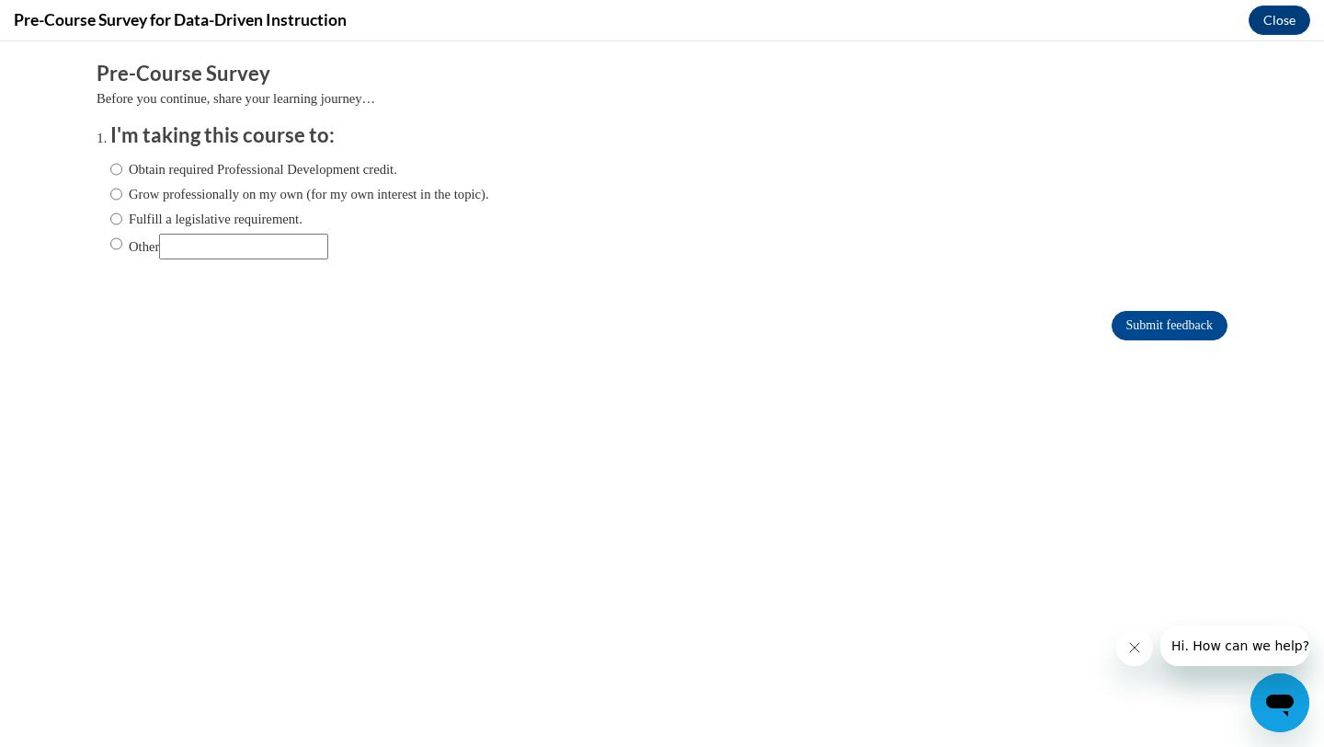
scroll to position [0, 0]
click at [229, 170] on label "Obtain required Professional Development credit." at bounding box center [253, 169] width 287 height 20
click at [122, 170] on input "Obtain required Professional Development credit." at bounding box center [116, 169] width 12 height 20
radio input "true"
click at [219, 196] on label "Grow professionally on my own (for my own interest in the topic)." at bounding box center [299, 194] width 379 height 20
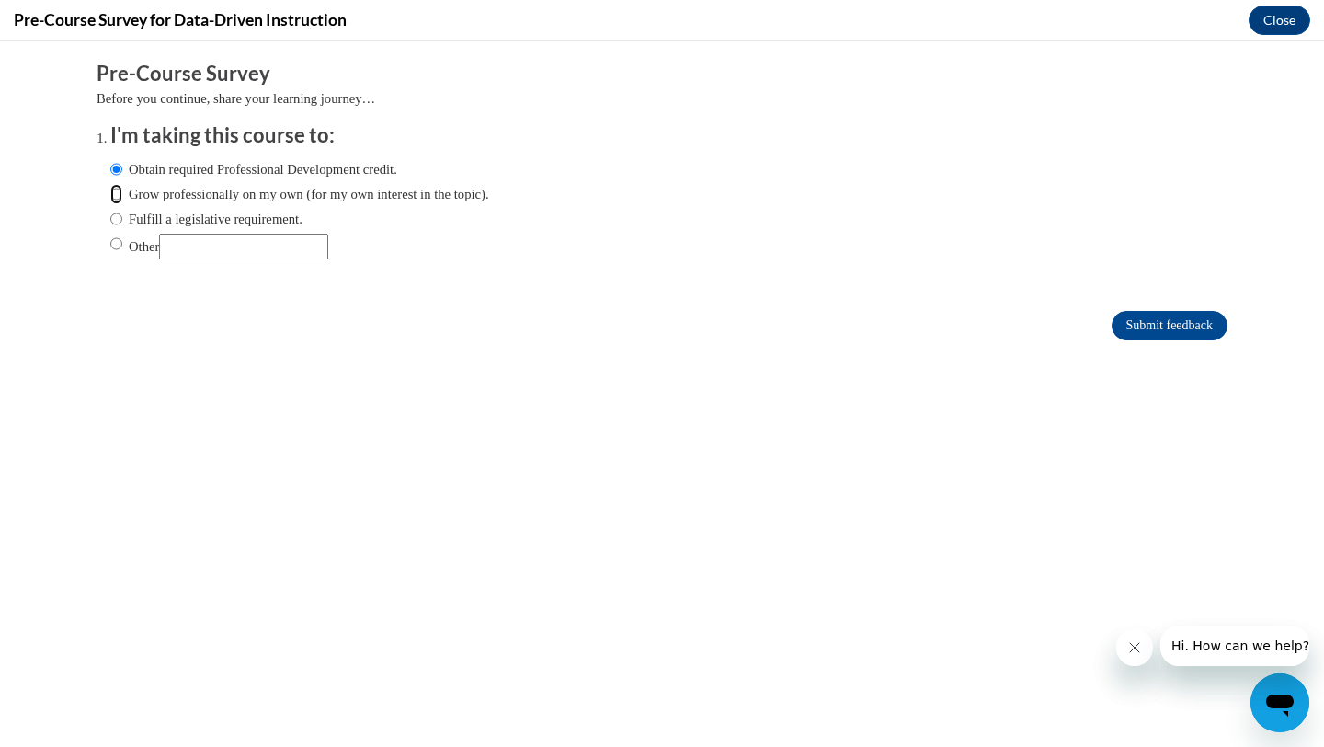
click at [122, 196] on input "Grow professionally on my own (for my own interest in the topic)." at bounding box center [116, 194] width 12 height 20
radio input "true"
click at [110, 249] on input "Other" at bounding box center [116, 244] width 12 height 20
radio input "true"
click at [113, 246] on input "Other" at bounding box center [116, 244] width 12 height 20
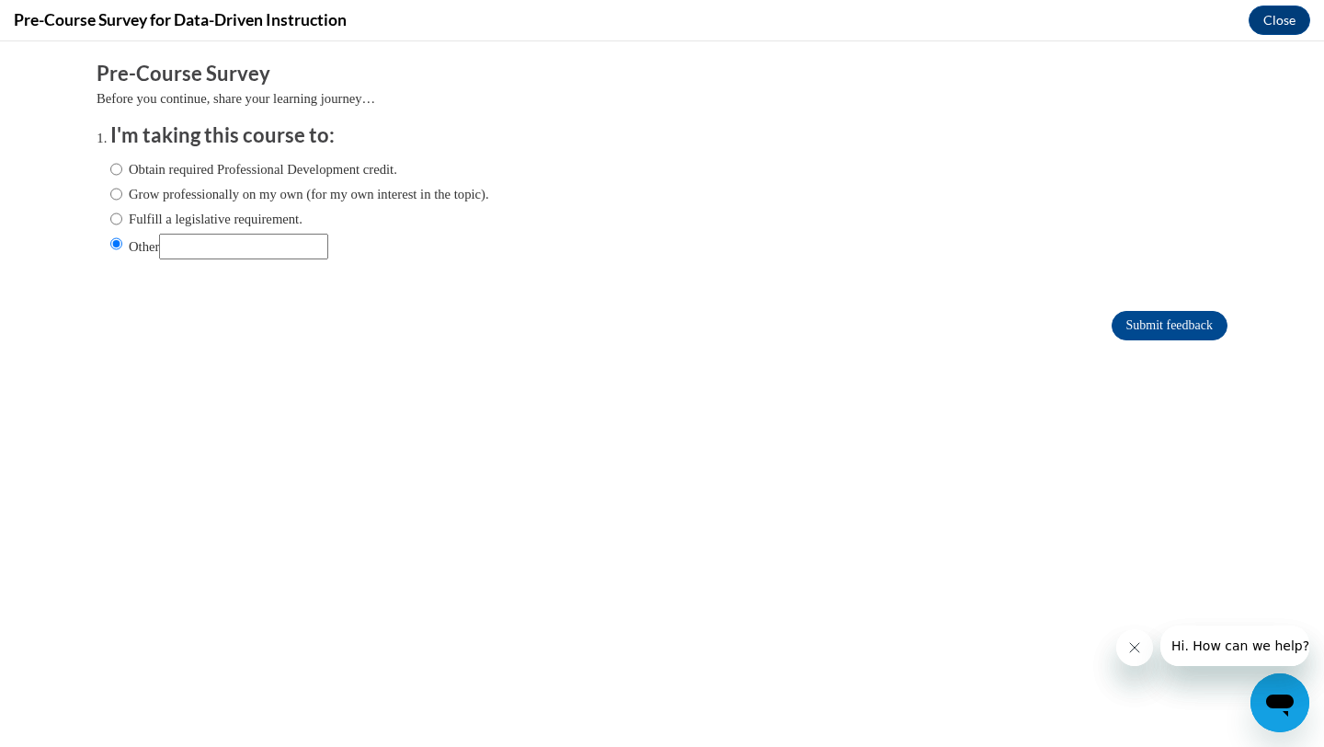
click at [206, 248] on input "Other" at bounding box center [243, 247] width 169 height 26
type input "school"
click at [1172, 317] on input "Submit feedback" at bounding box center [1170, 325] width 116 height 29
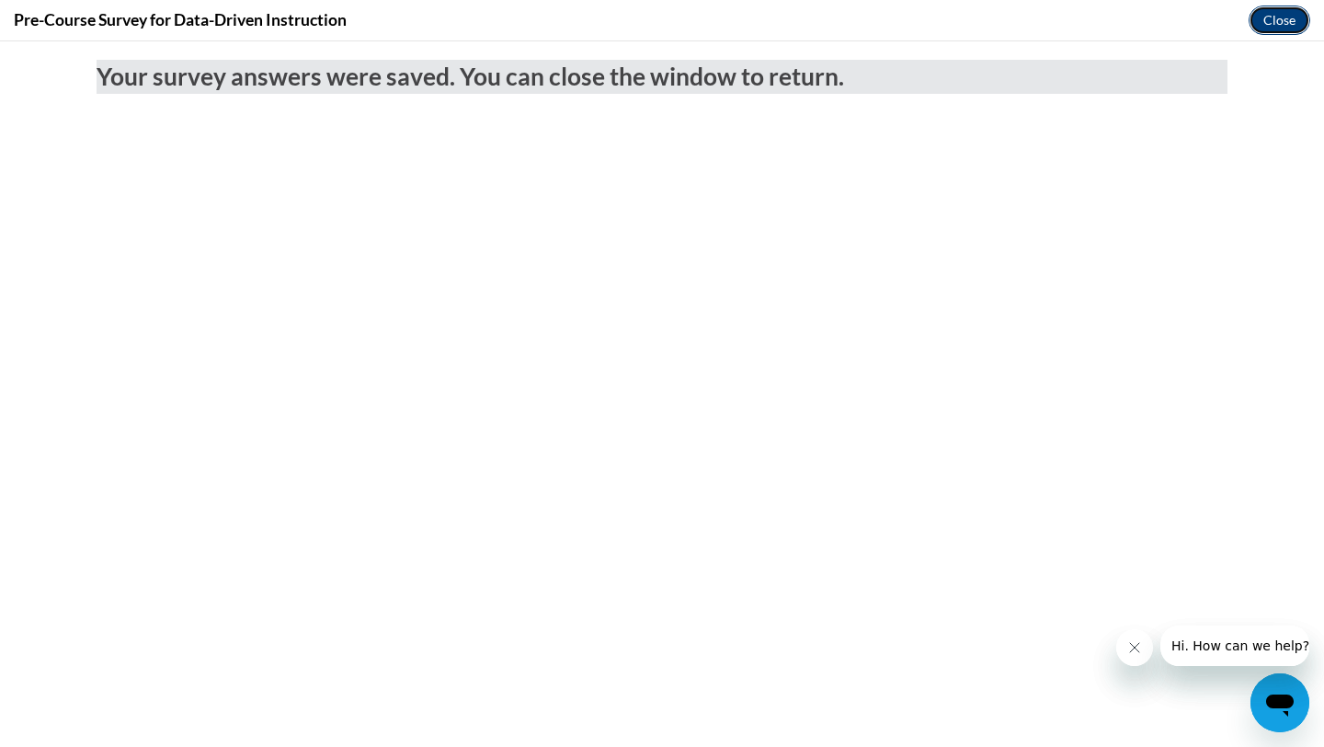
click at [1280, 17] on button "Close" at bounding box center [1279, 20] width 62 height 29
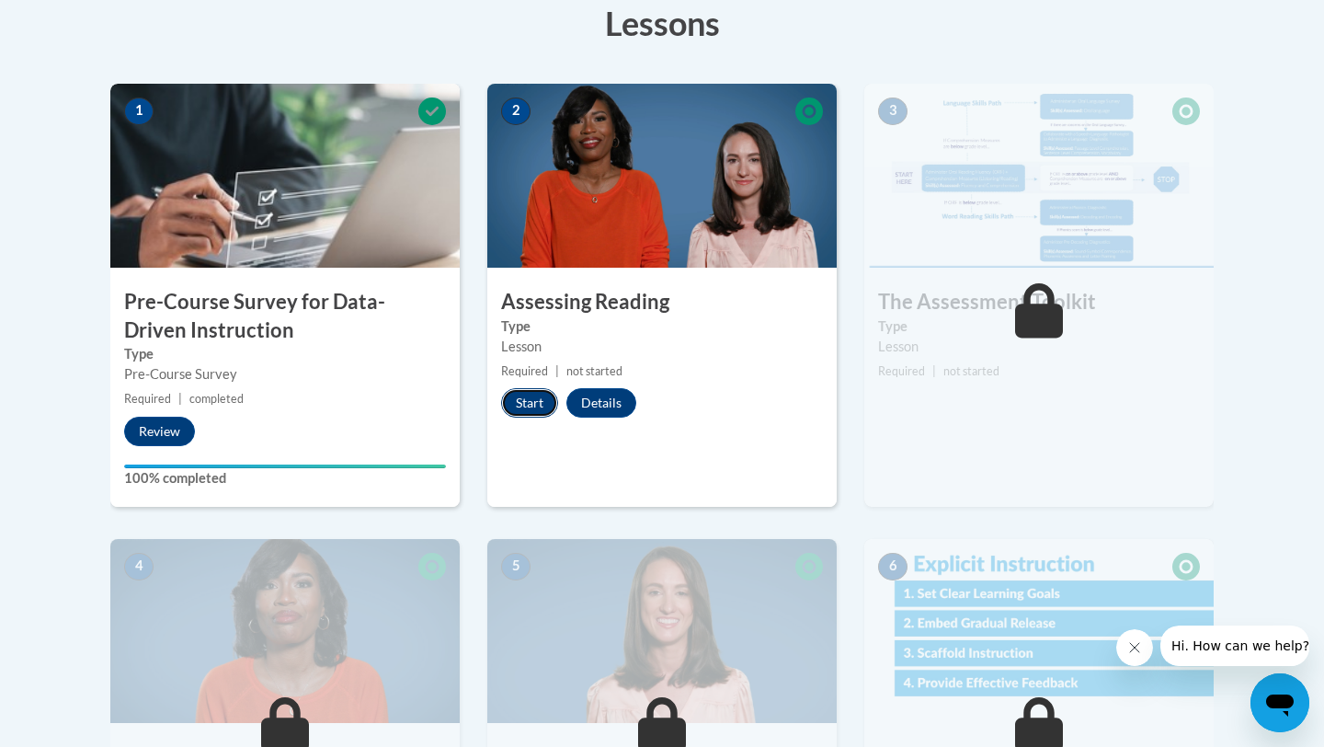
click at [523, 402] on button "Start" at bounding box center [529, 402] width 57 height 29
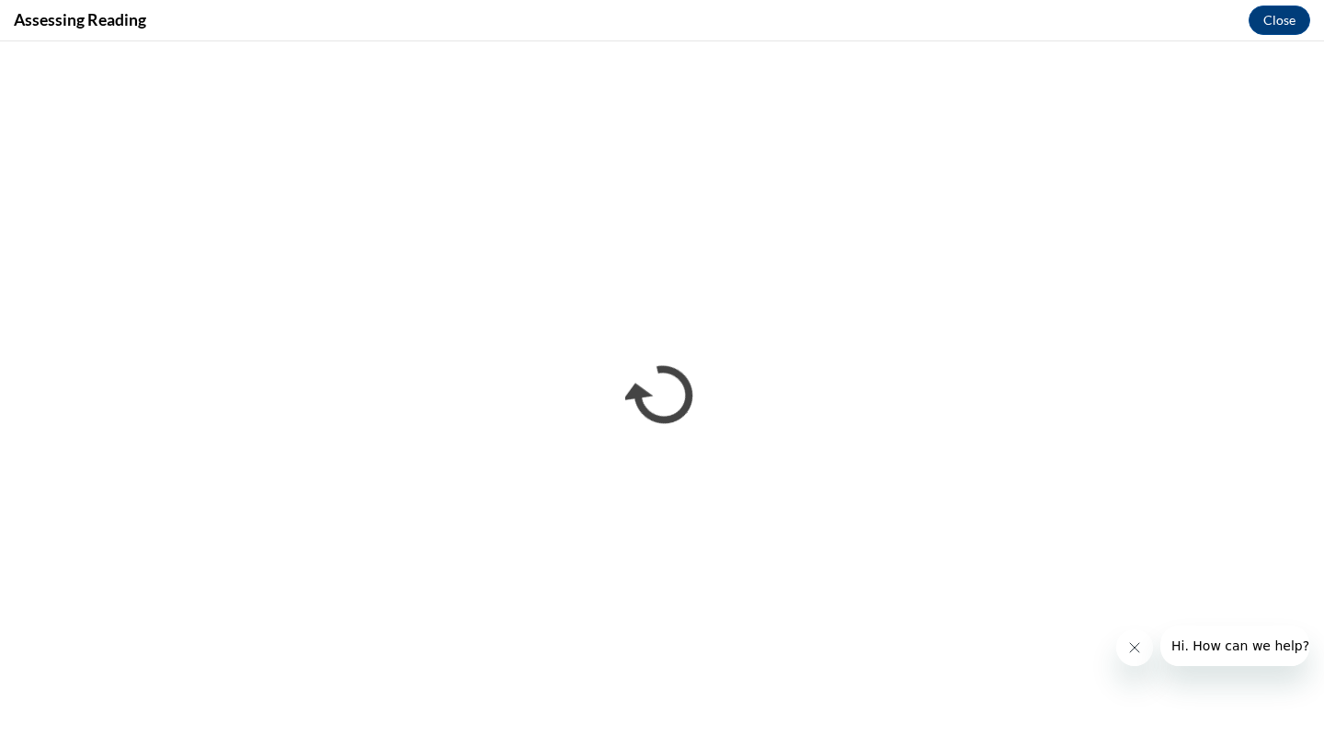
click at [1136, 647] on icon "Close message from company" at bounding box center [1134, 647] width 15 height 15
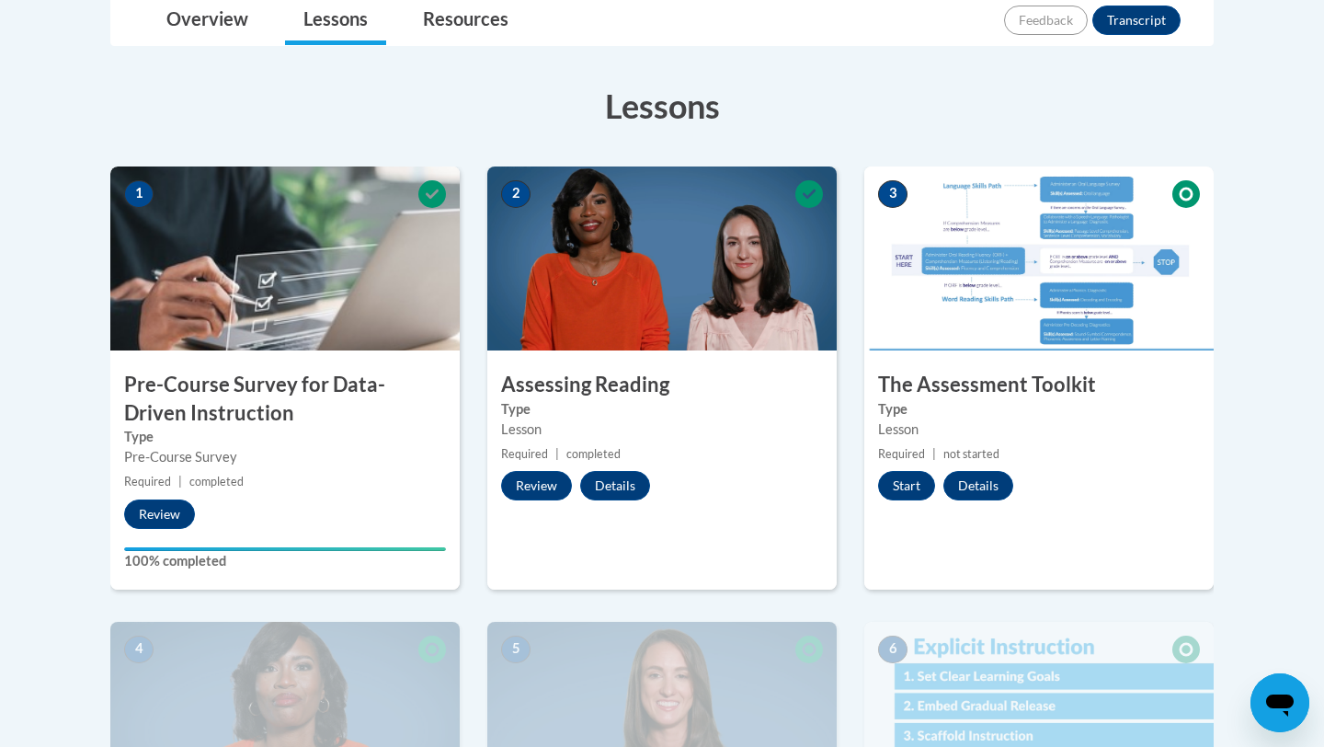
scroll to position [449, 0]
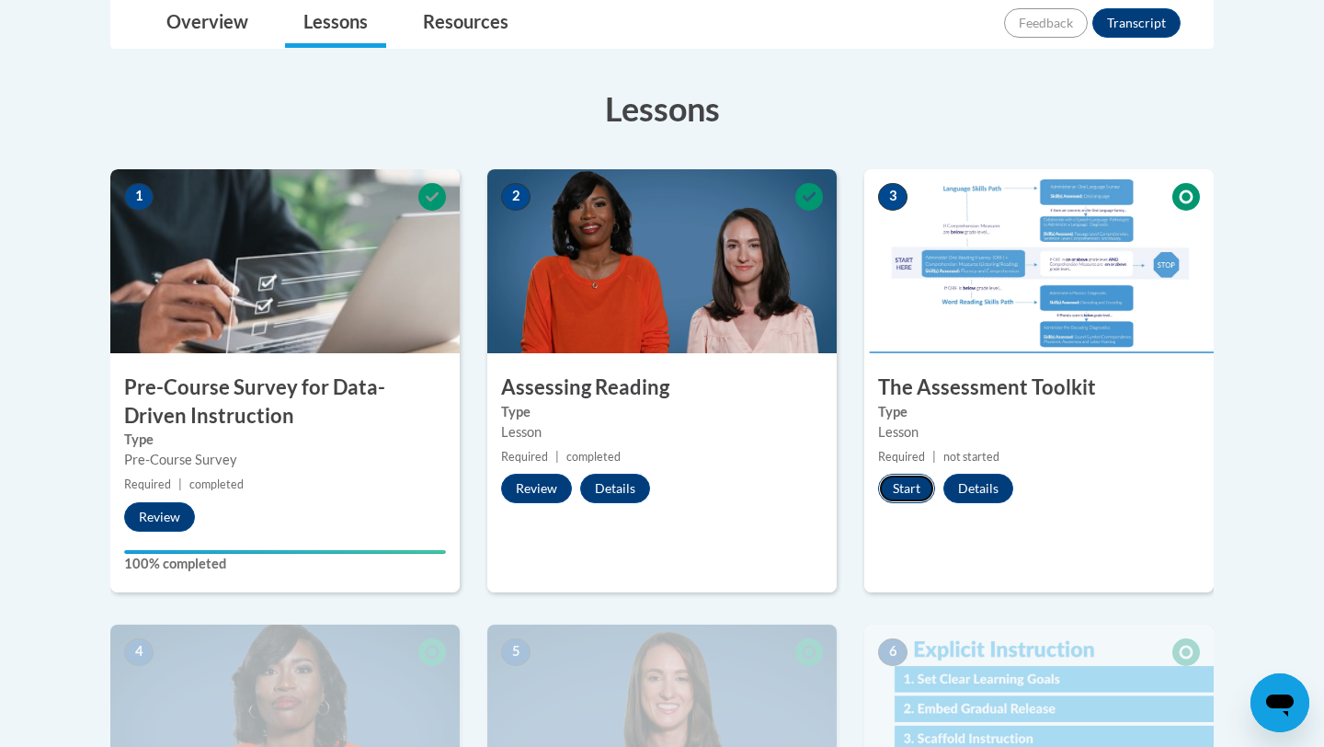
click at [908, 483] on button "Start" at bounding box center [906, 487] width 57 height 29
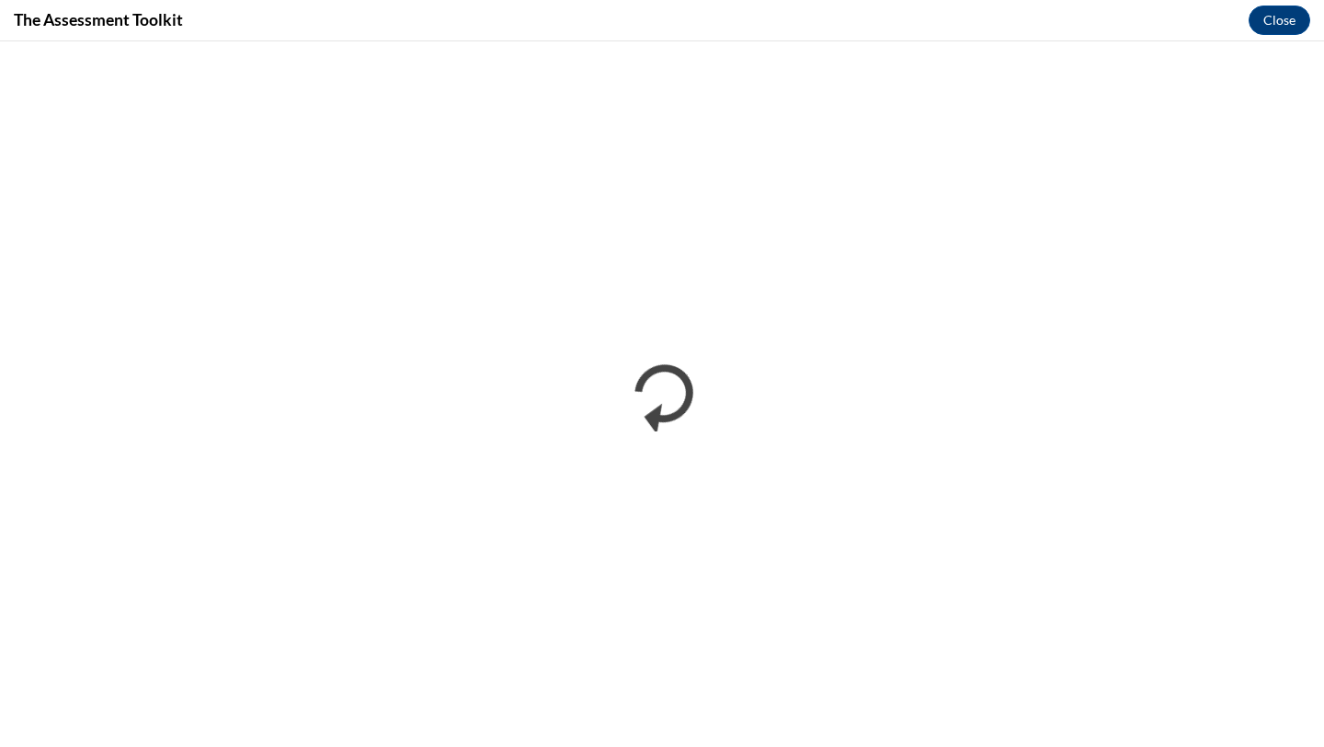
scroll to position [0, 0]
